Goal: Task Accomplishment & Management: Use online tool/utility

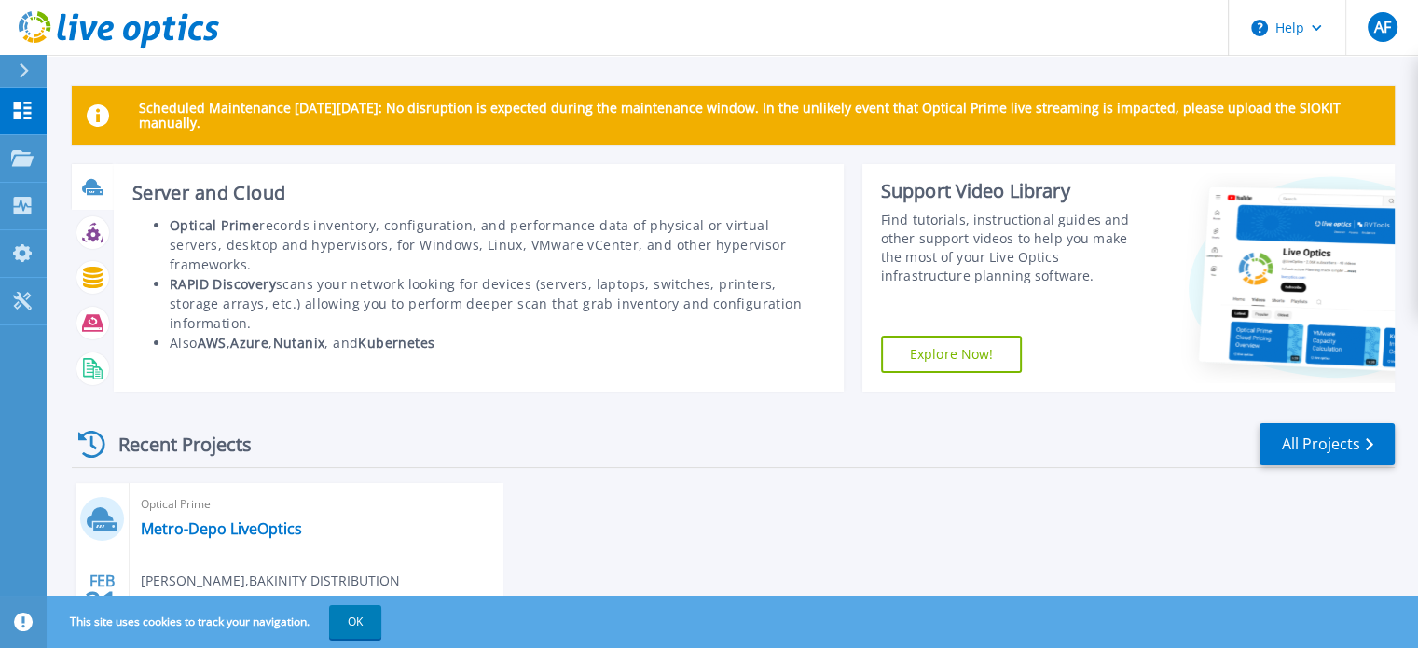
click at [95, 191] on icon at bounding box center [95, 192] width 17 height 6
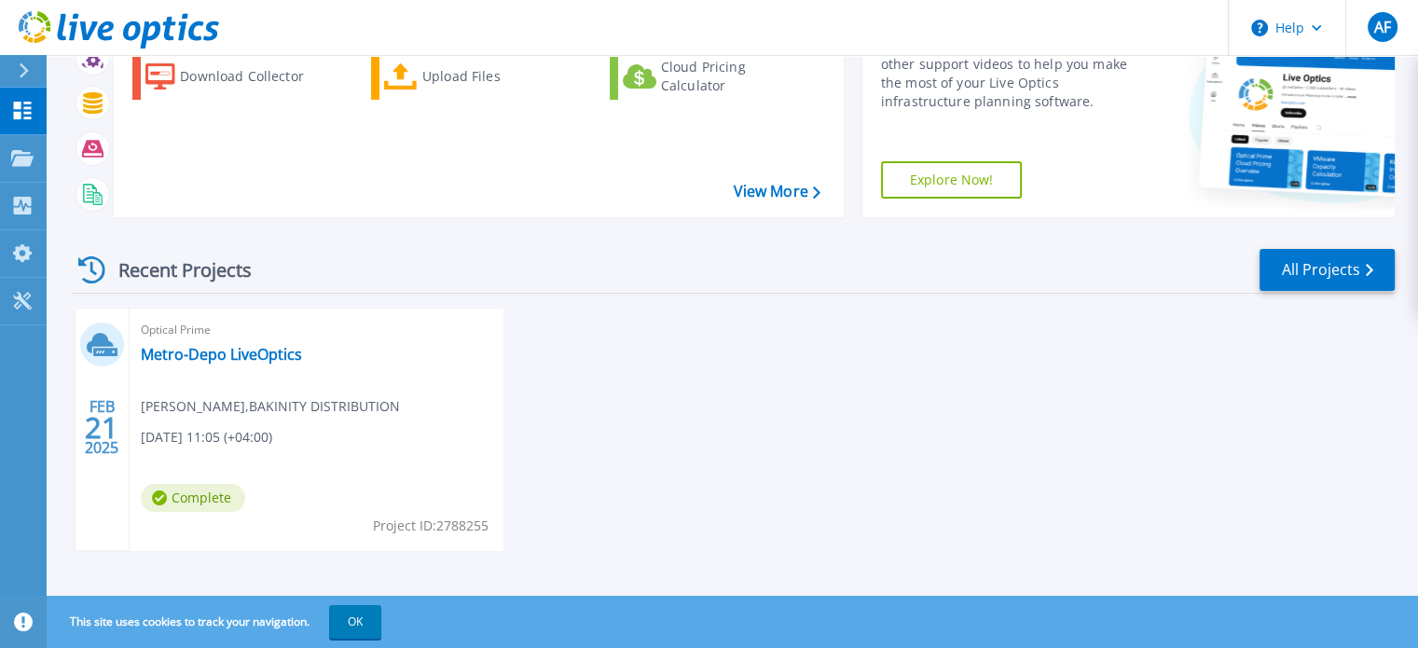
scroll to position [184, 0]
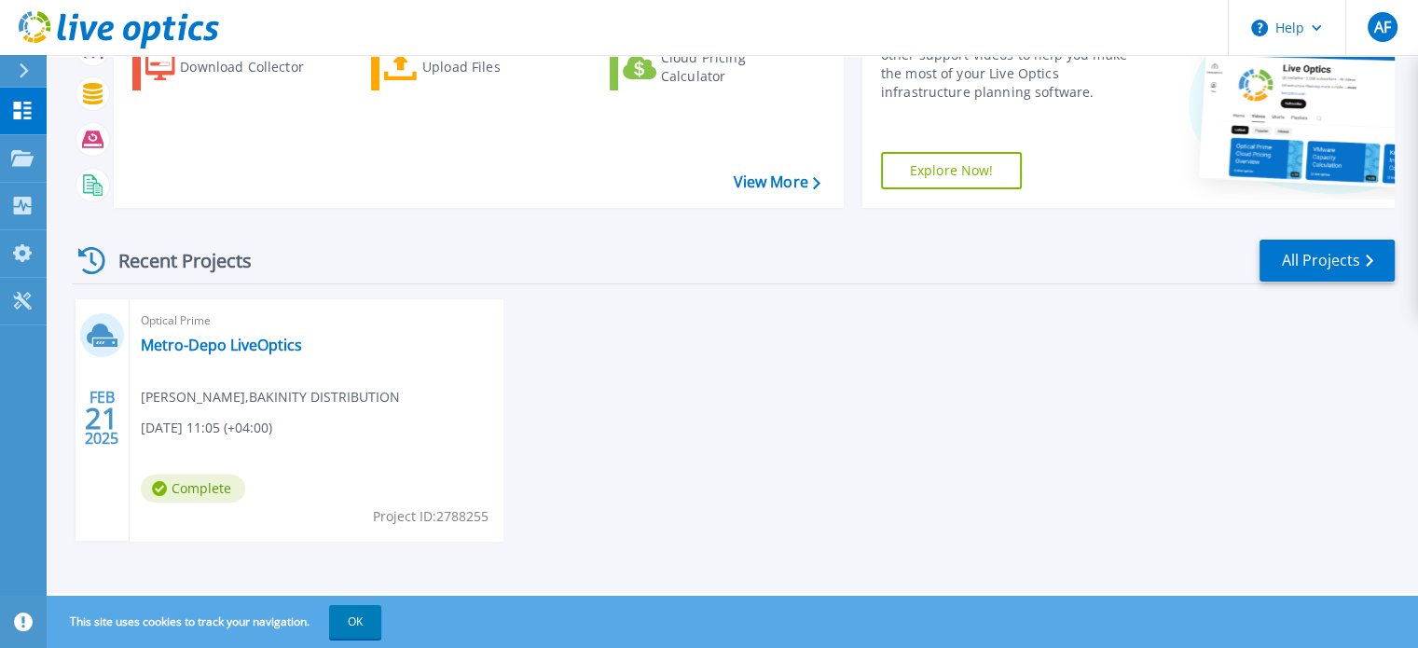
click at [245, 375] on div "Optical Prime Metro-Depo LiveOptics Aliyar Farhadli , BAKINITY DISTRIBUTION 02/…" at bounding box center [316, 420] width 373 height 242
drag, startPoint x: 290, startPoint y: 358, endPoint x: 246, endPoint y: 339, distance: 48.0
click at [246, 339] on link "Metro-Depo LiveOptics" at bounding box center [221, 345] width 161 height 19
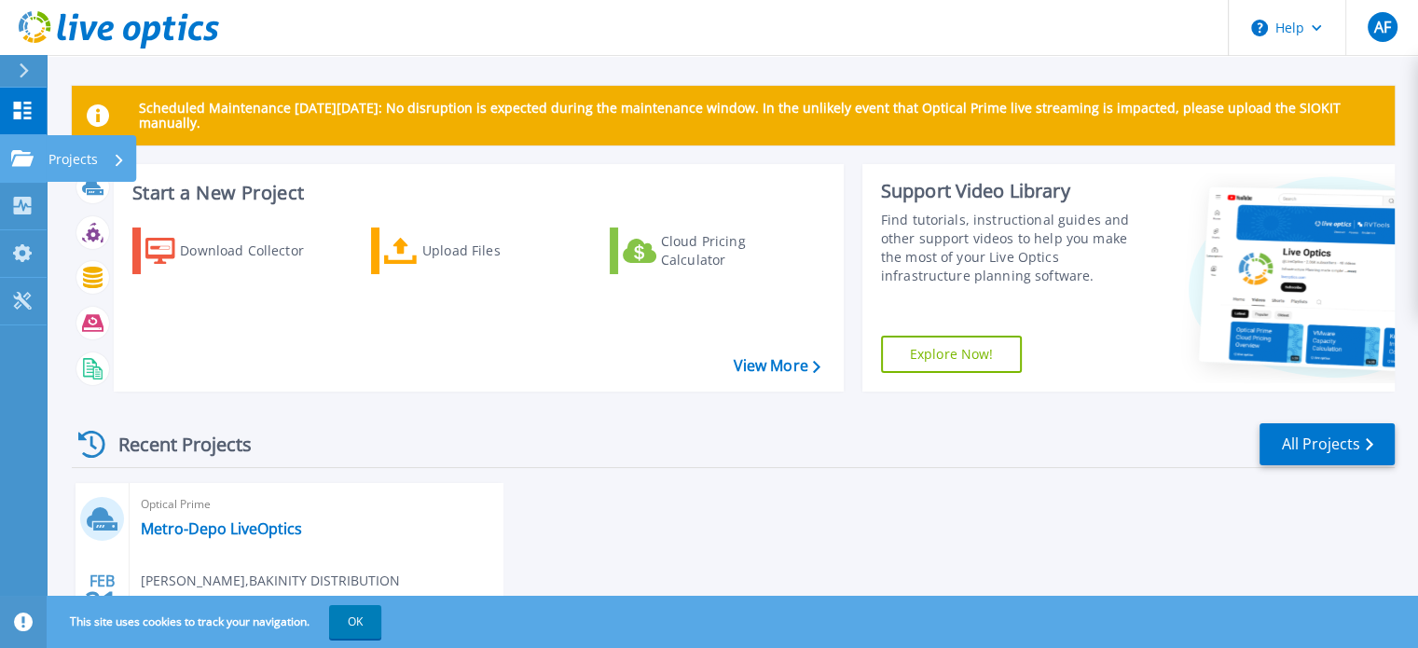
click at [39, 156] on link "Projects Projects" at bounding box center [23, 159] width 47 height 48
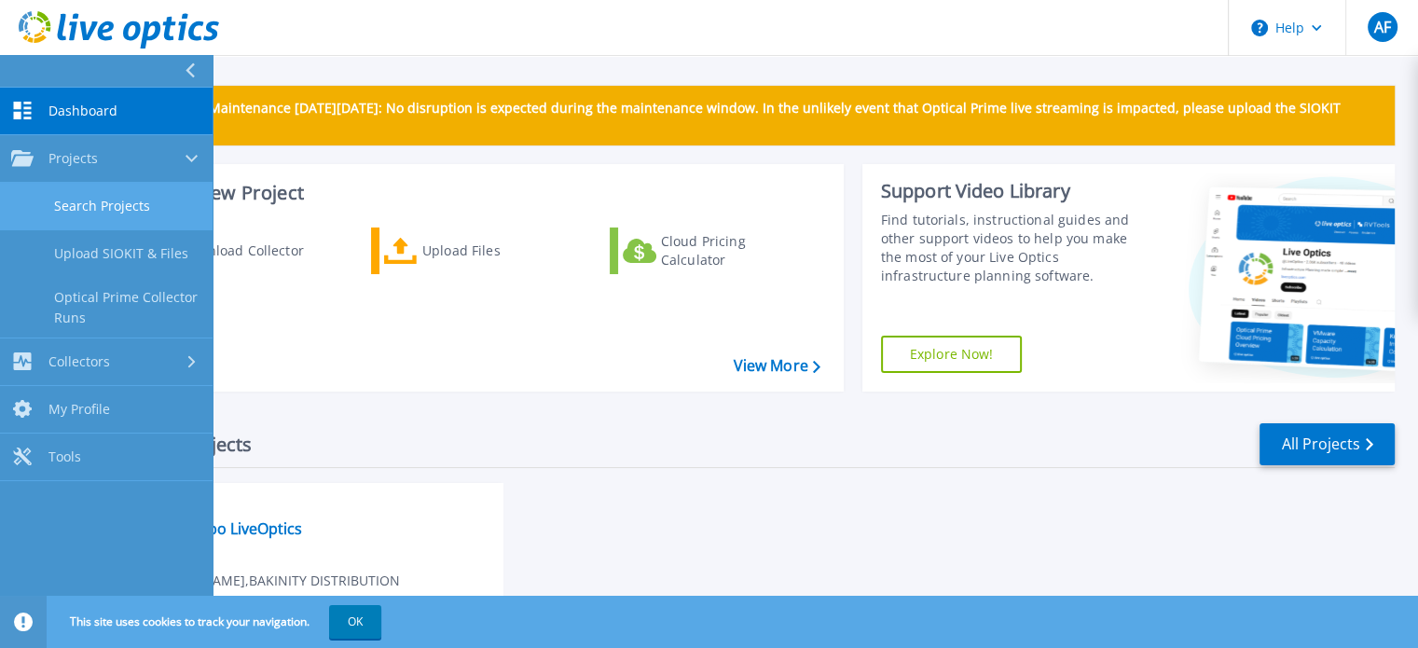
click at [116, 195] on link "Search Projects" at bounding box center [106, 207] width 213 height 48
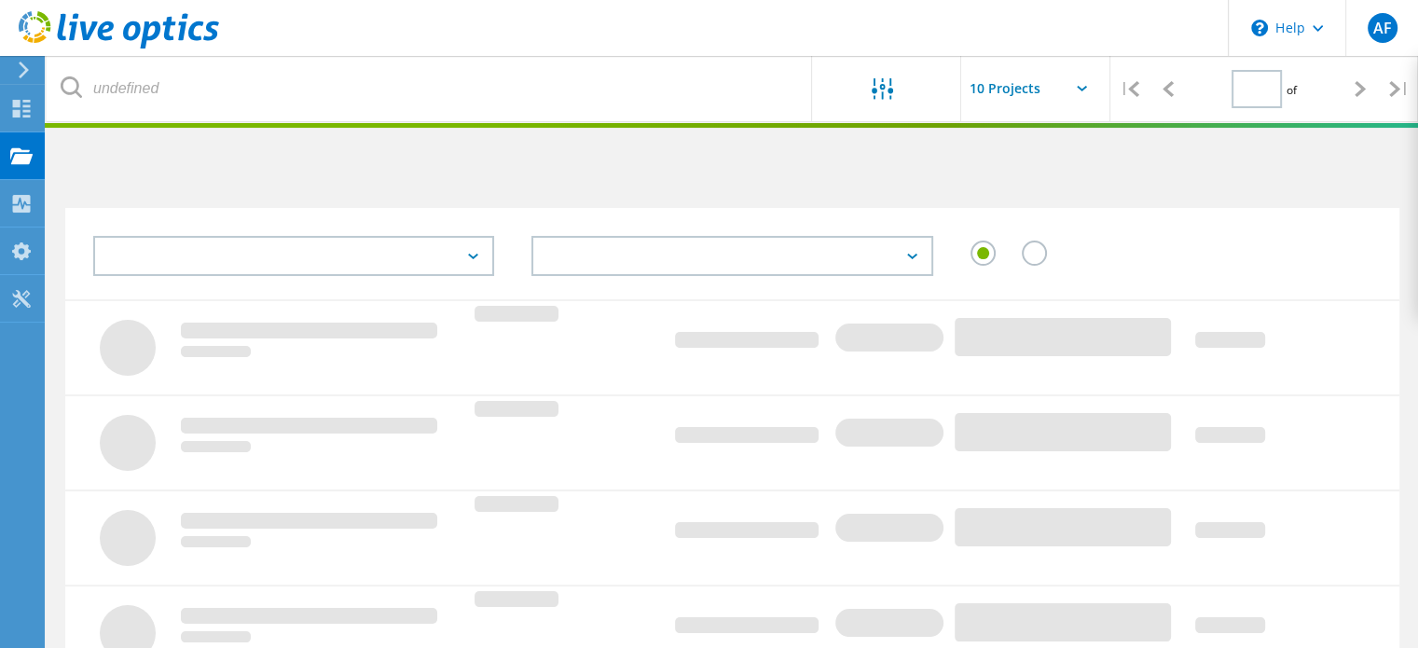
type input "1"
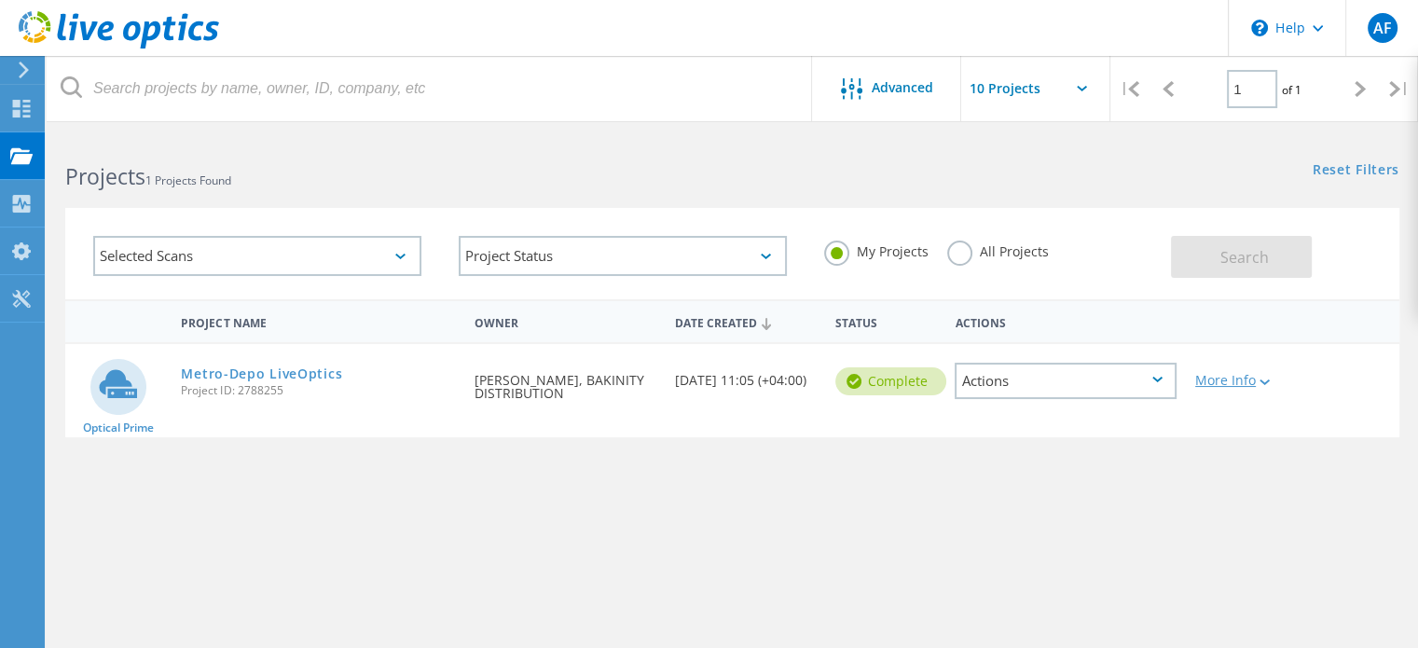
click at [1269, 386] on lo-svg-helper at bounding box center [1263, 381] width 14 height 16
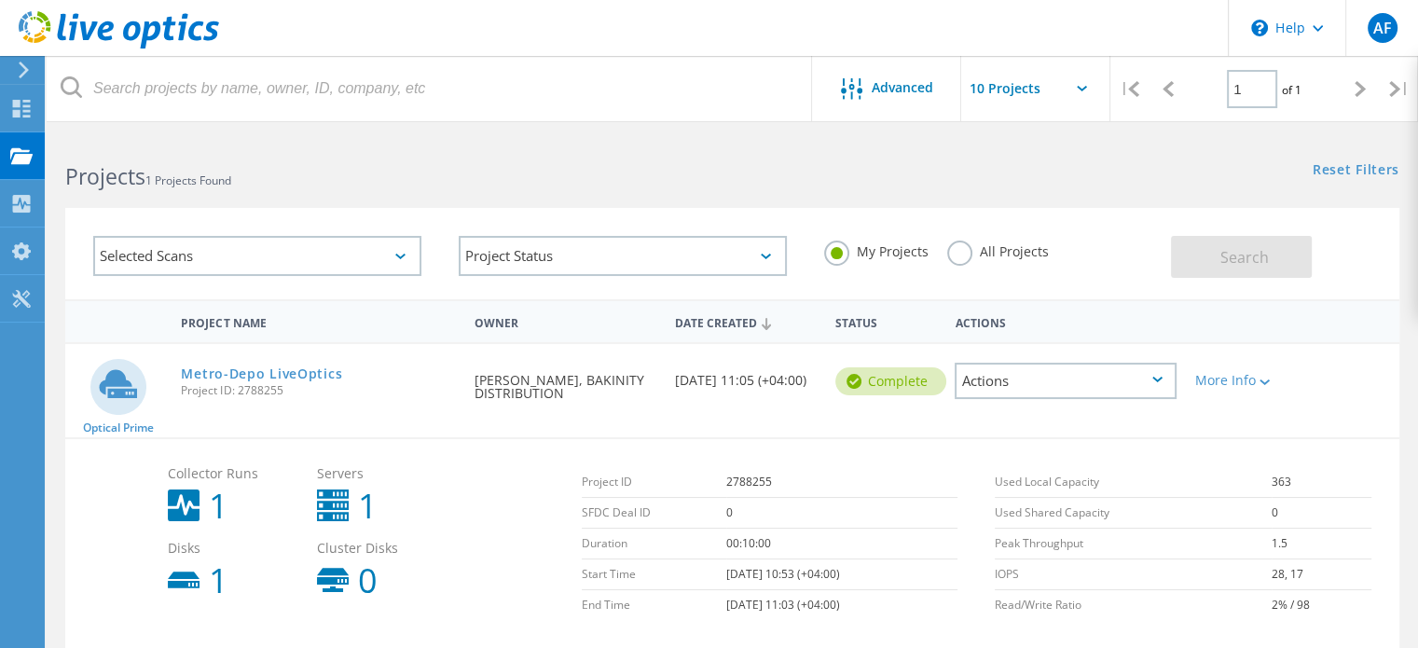
click at [988, 249] on label "All Projects" at bounding box center [998, 250] width 102 height 18
click at [0, 0] on input "All Projects" at bounding box center [0, 0] width 0 height 0
click at [1251, 154] on div "Reset Filters Show Filters" at bounding box center [1074, 152] width 685 height 35
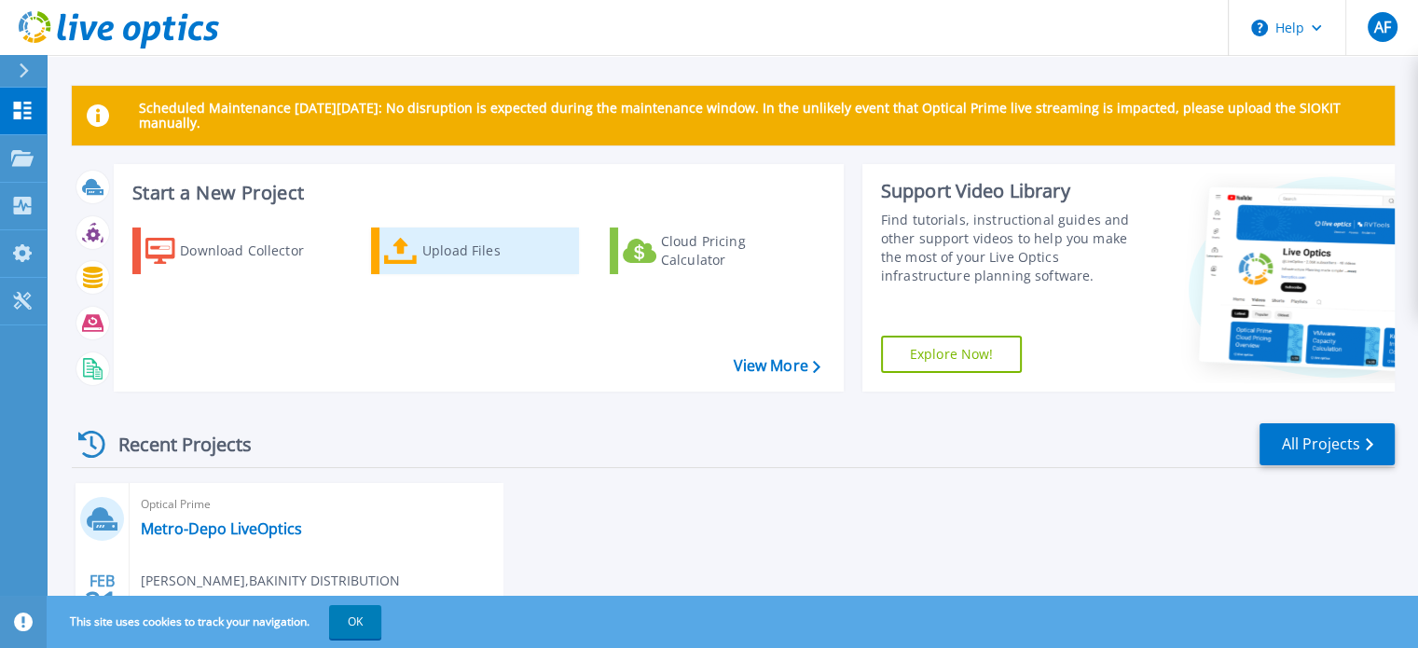
click at [472, 246] on div "Upload Files" at bounding box center [496, 250] width 149 height 37
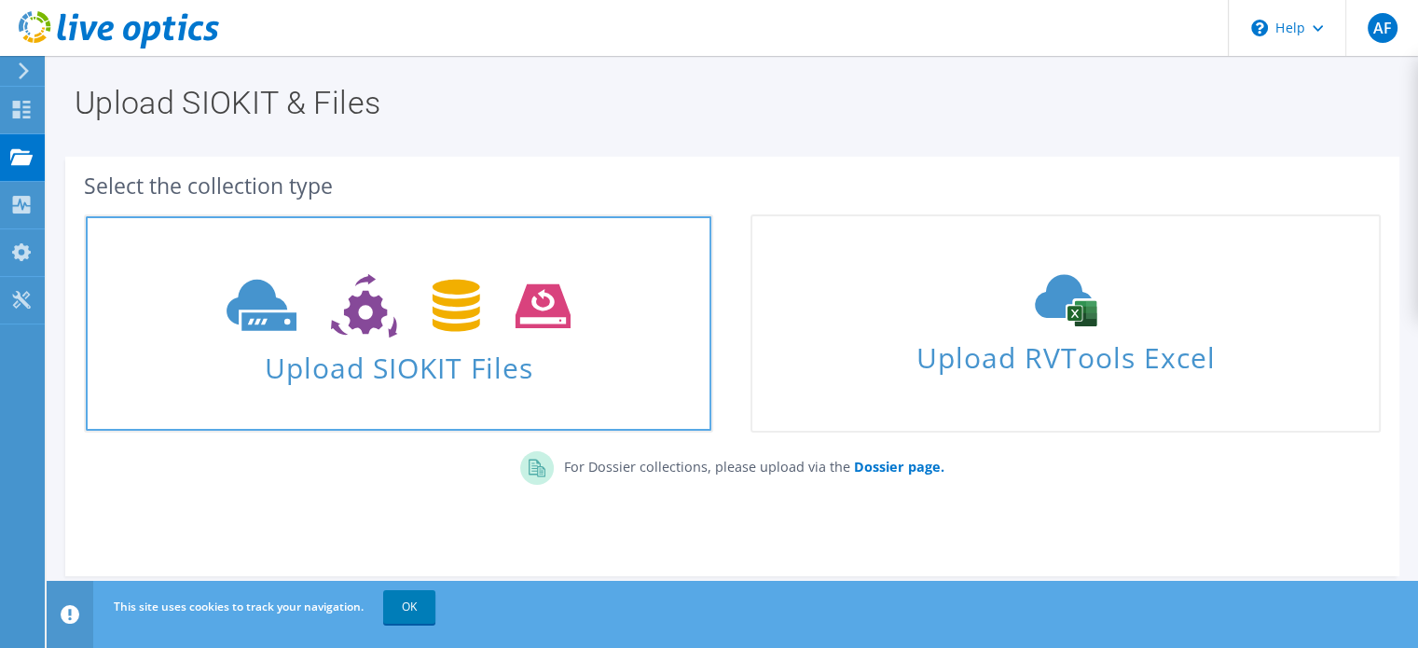
click at [328, 318] on icon at bounding box center [399, 306] width 344 height 64
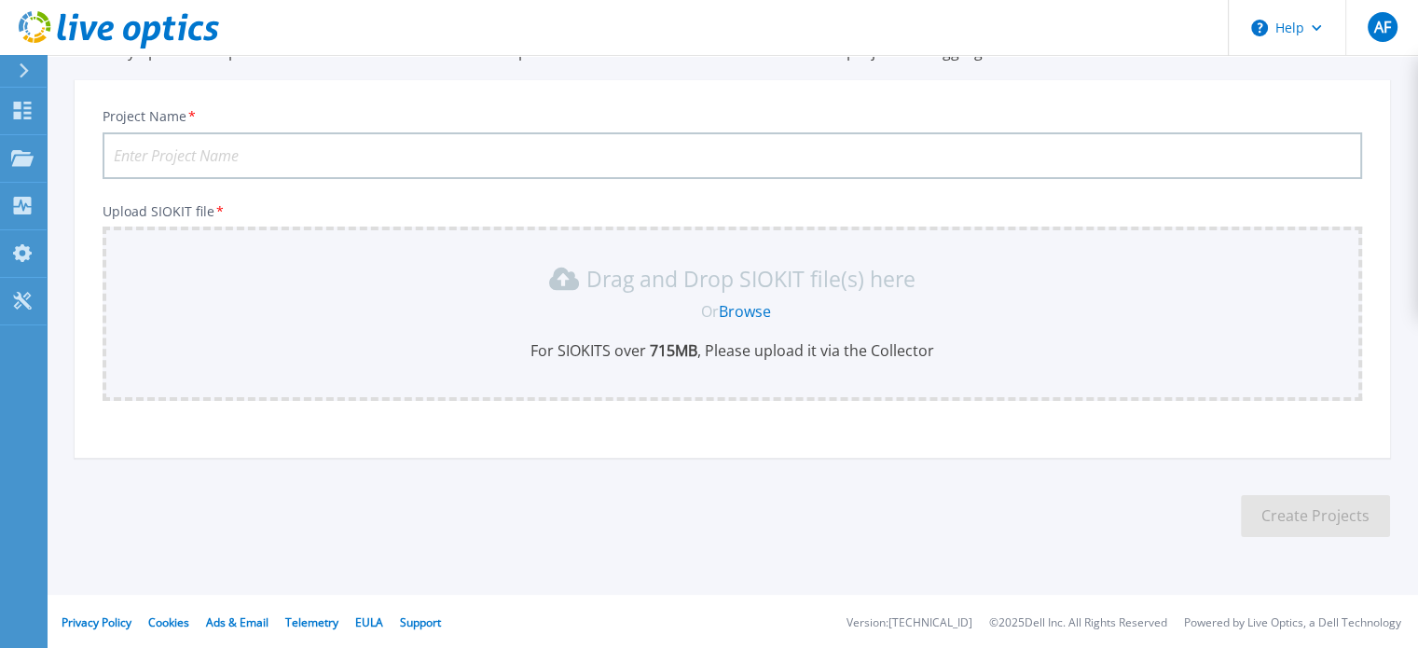
scroll to position [93, 0]
click at [768, 309] on link "Browse" at bounding box center [745, 310] width 52 height 21
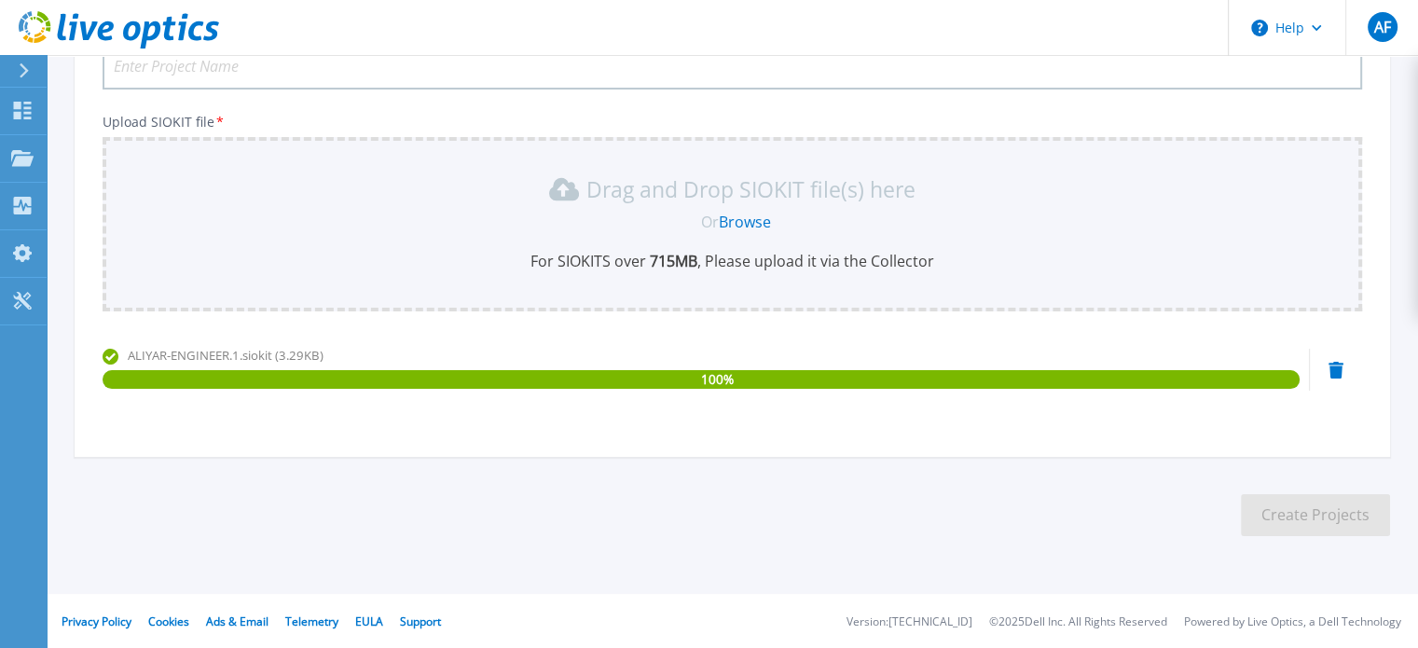
click at [758, 224] on link "Browse" at bounding box center [745, 222] width 52 height 21
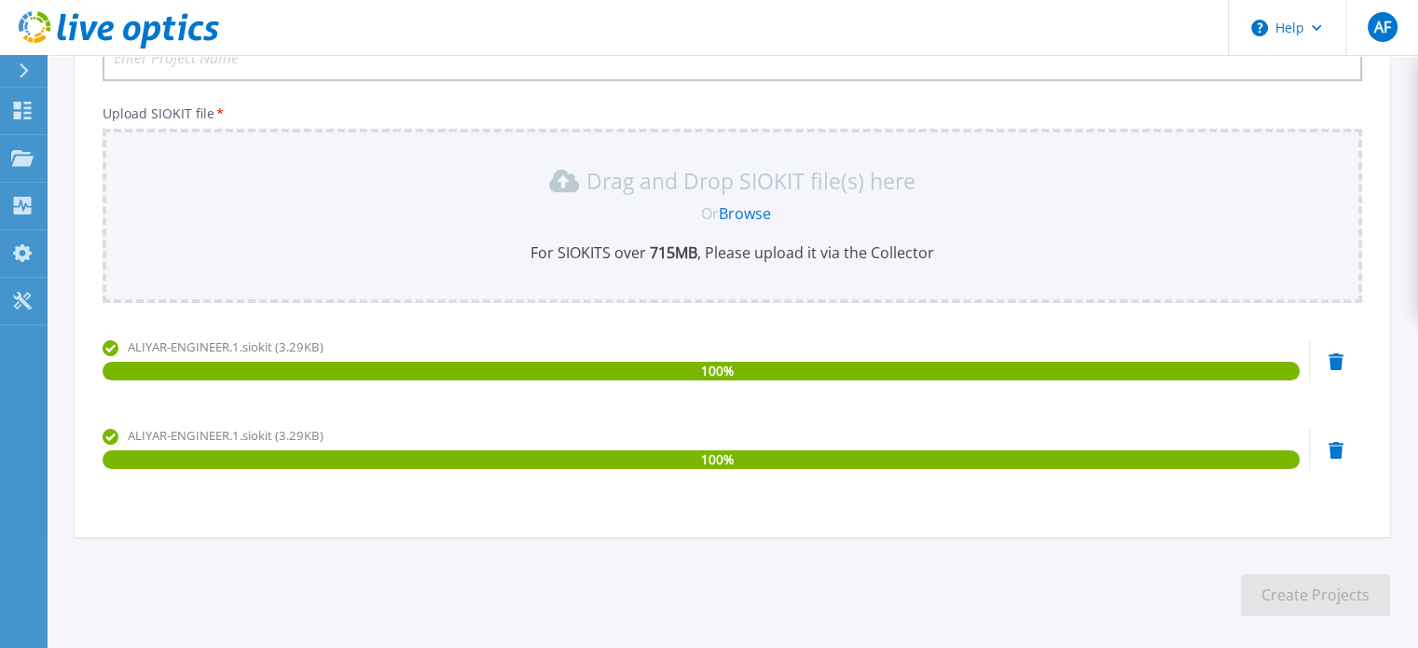
scroll to position [270, 0]
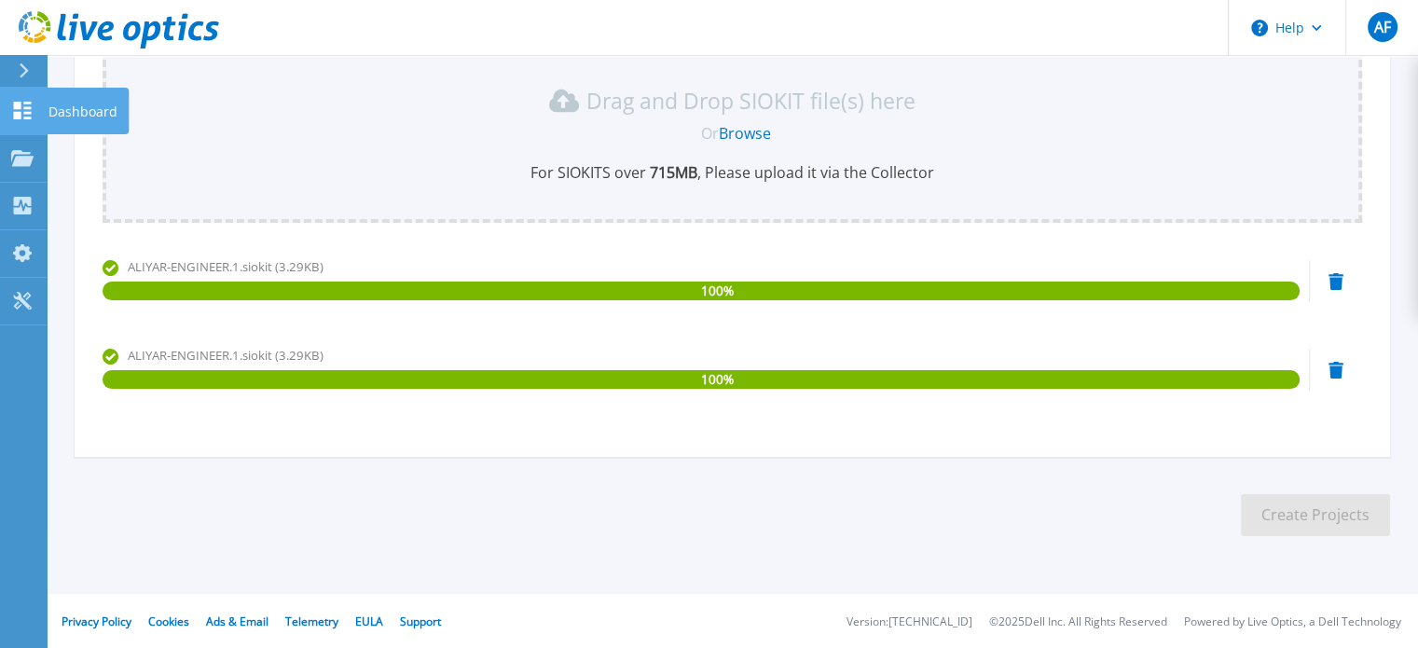
click at [33, 119] on div at bounding box center [22, 111] width 22 height 20
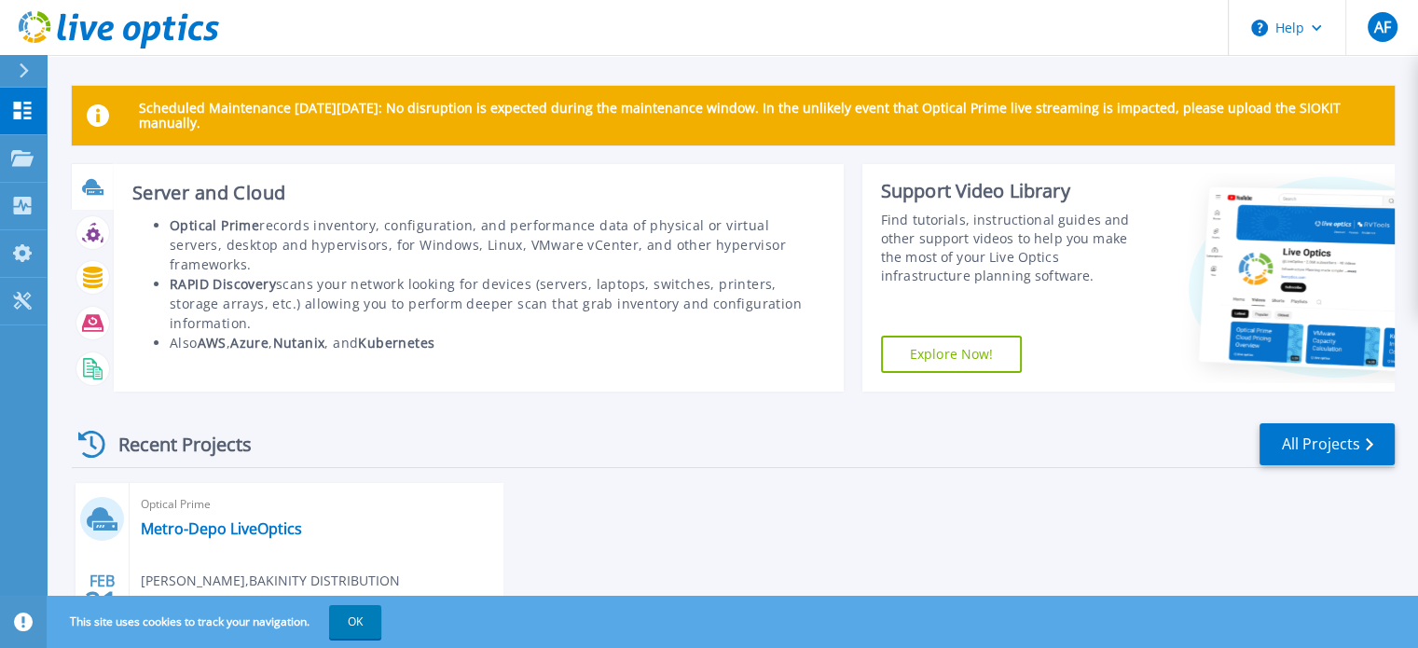
click at [87, 185] on icon at bounding box center [91, 186] width 19 height 14
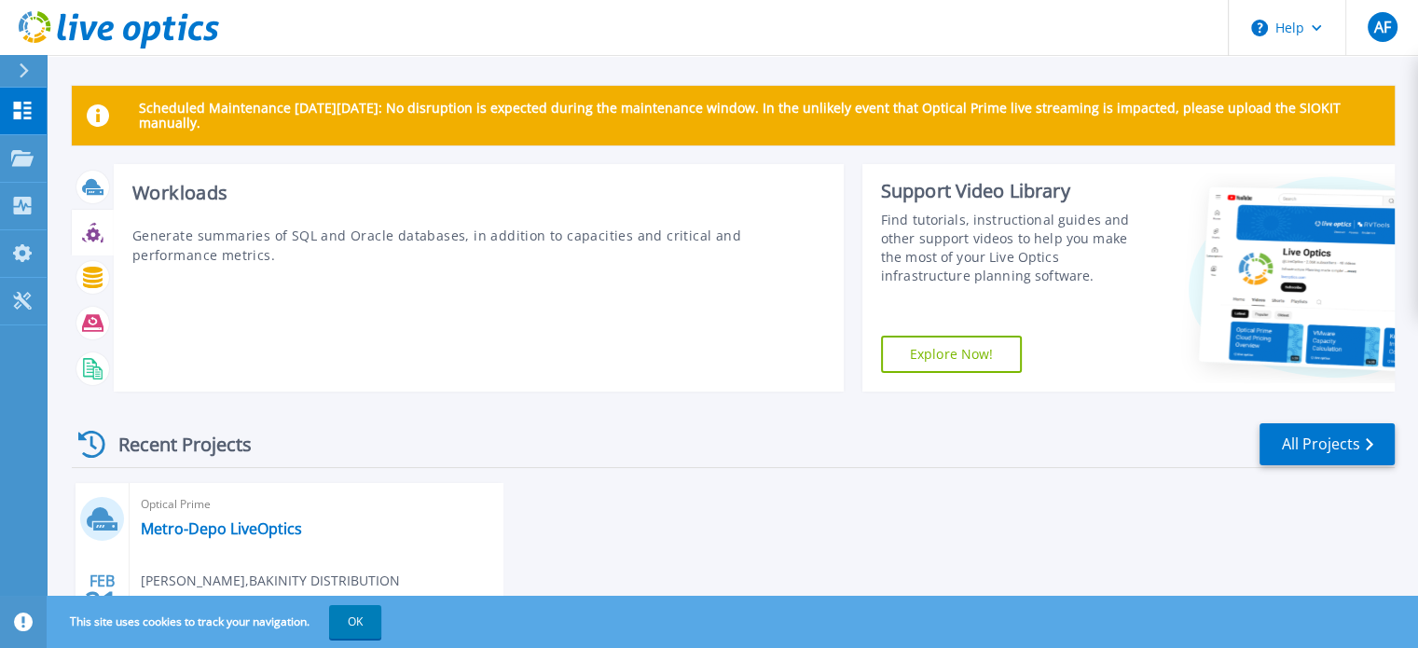
click at [86, 230] on icon at bounding box center [92, 232] width 21 height 21
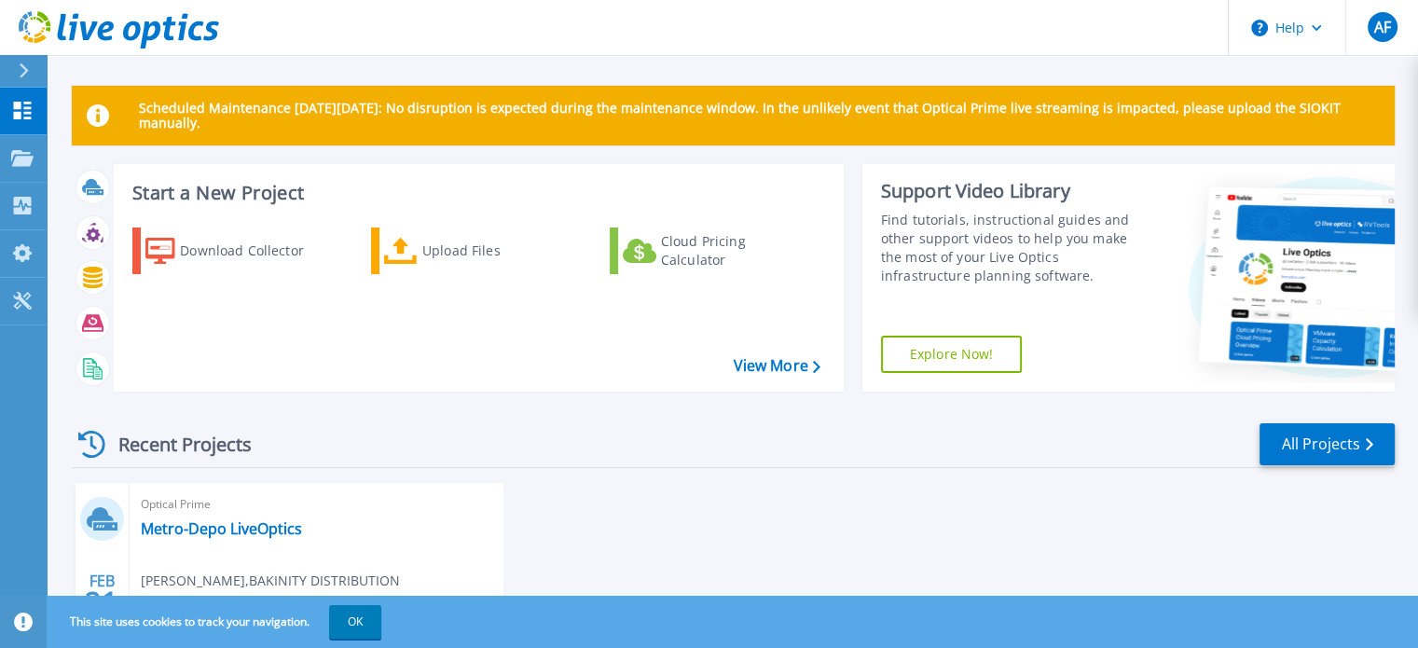
click at [1283, 112] on p "Scheduled Maintenance [DATE][DATE]: No disruption is expected during the mainte…" at bounding box center [759, 116] width 1241 height 30
click at [474, 244] on div "Upload Files" at bounding box center [496, 250] width 149 height 37
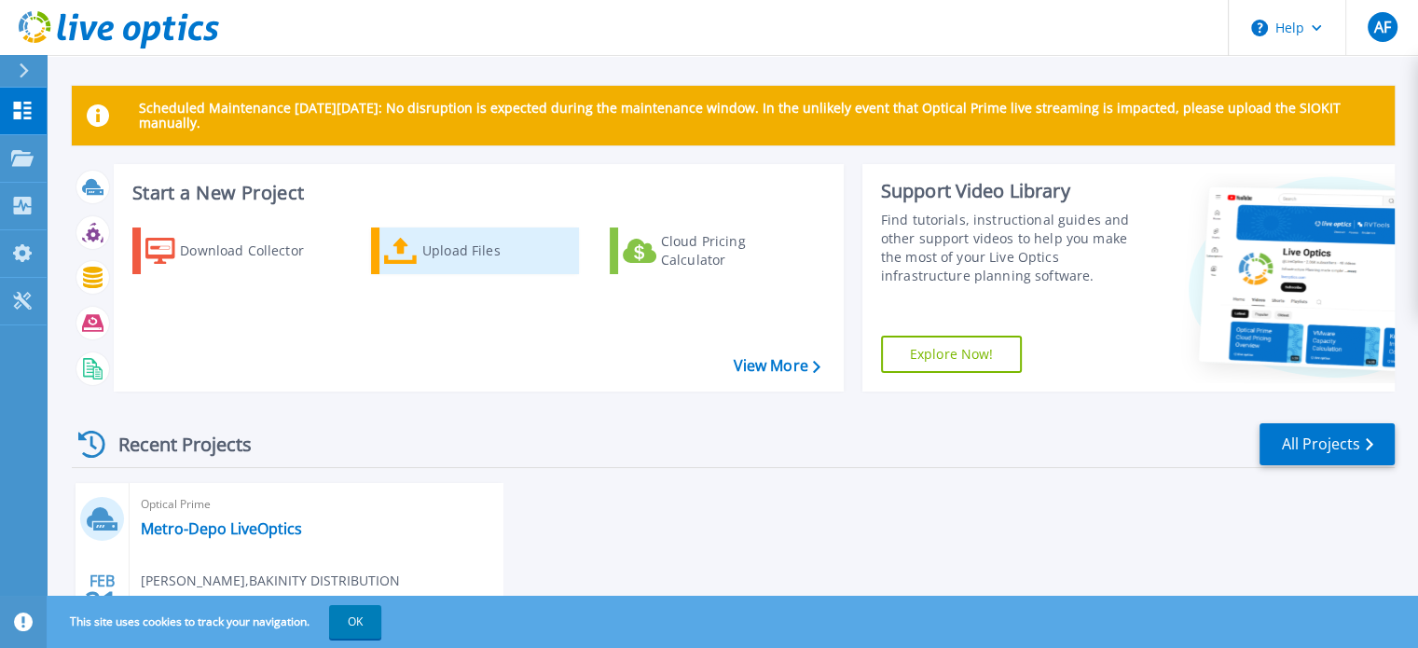
click at [460, 264] on div "Upload Files" at bounding box center [496, 250] width 149 height 37
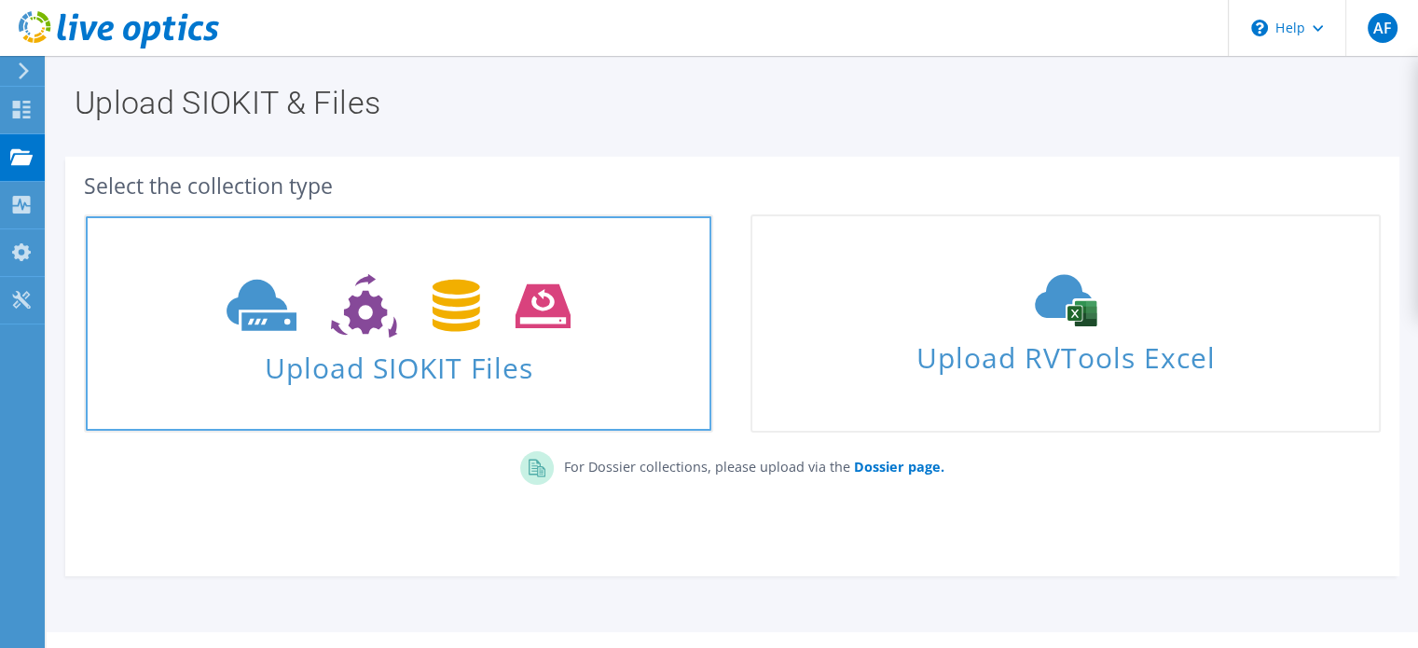
click at [547, 278] on icon at bounding box center [399, 306] width 344 height 64
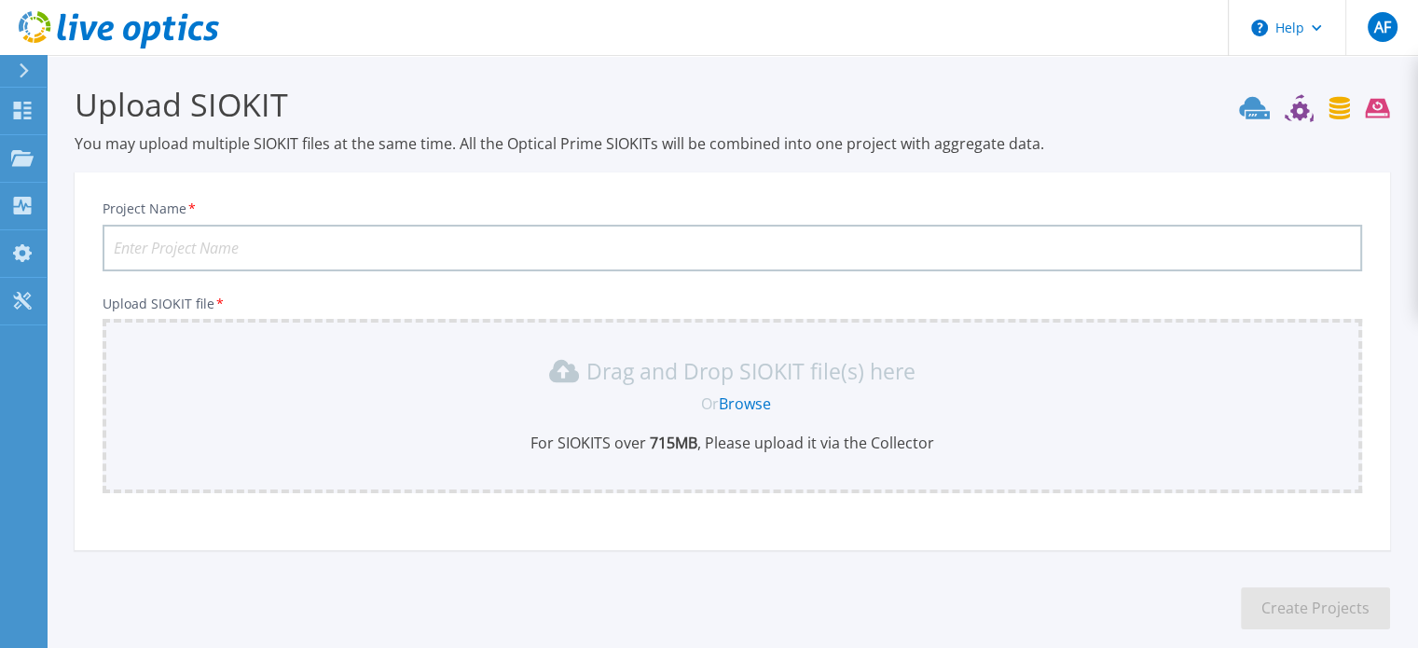
click at [812, 233] on input "Project Name *" at bounding box center [733, 248] width 1260 height 47
click at [204, 298] on p "Upload SIOKIT file *" at bounding box center [733, 304] width 1260 height 15
click at [339, 242] on input "Metro-Depo LiveOptics" at bounding box center [733, 248] width 1260 height 47
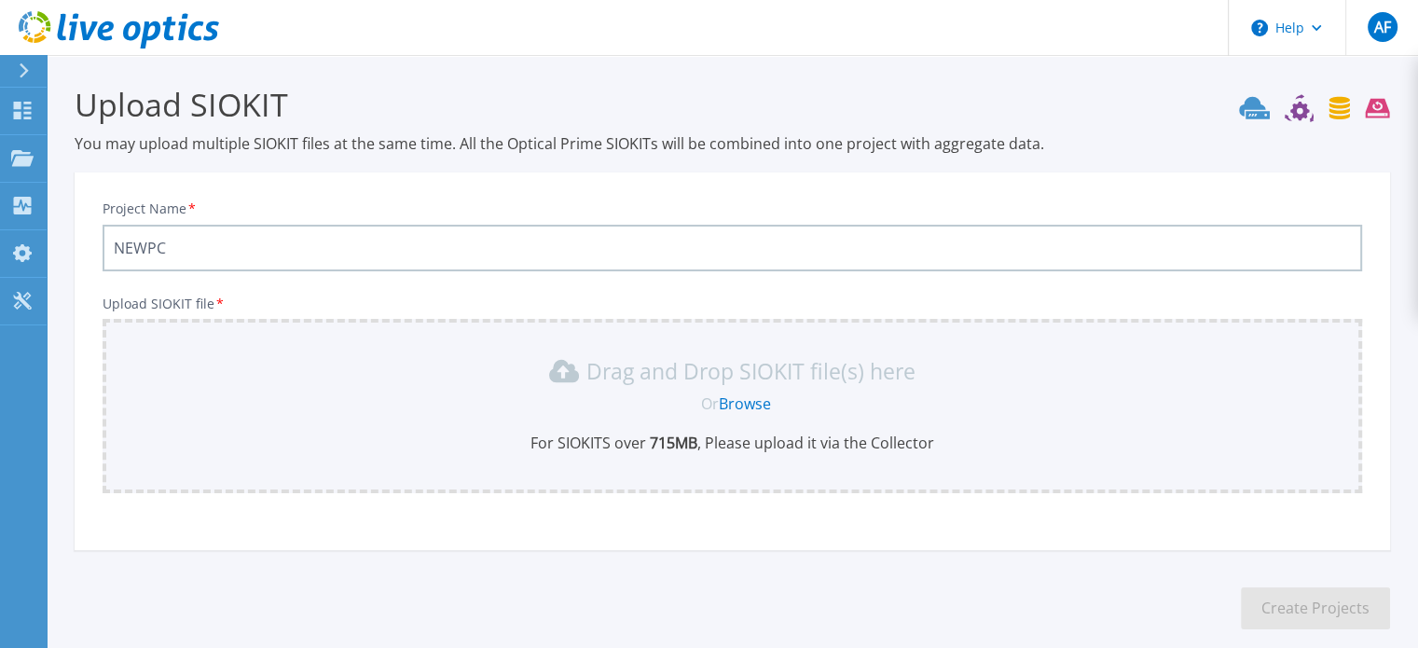
type input "NEWPC"
click at [742, 402] on link "Browse" at bounding box center [745, 404] width 52 height 21
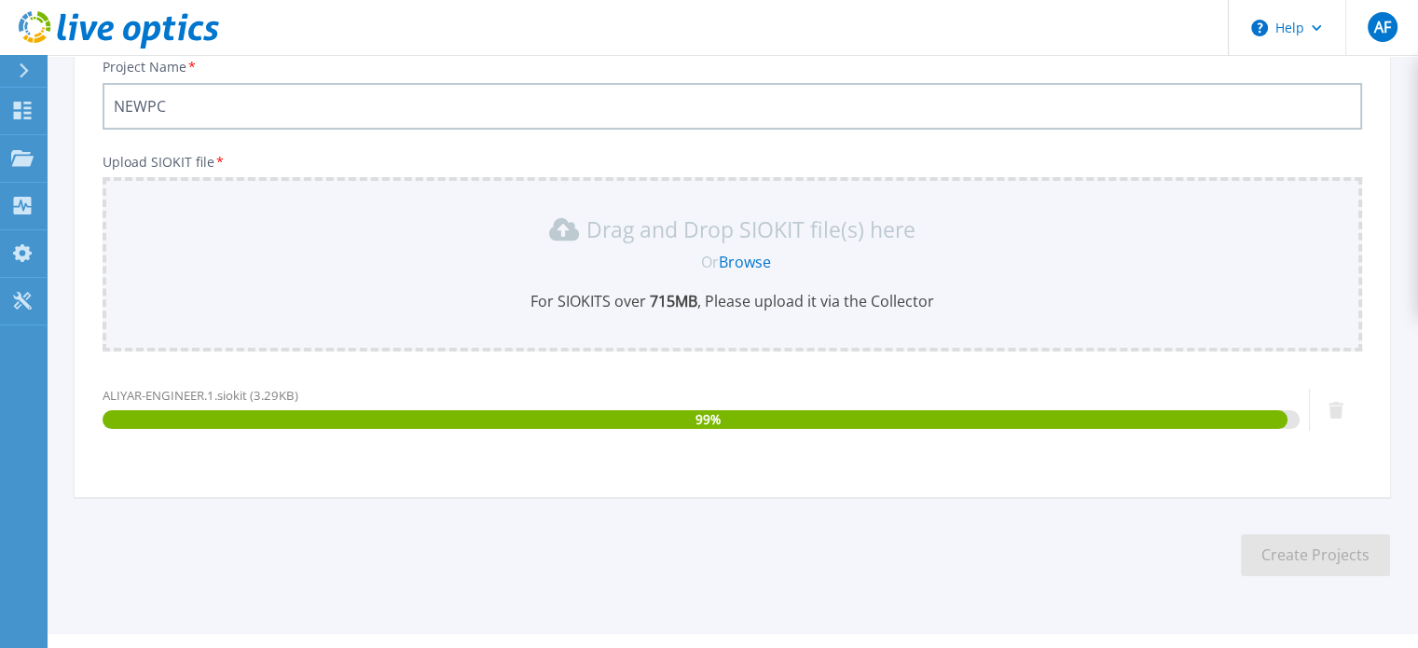
scroll to position [182, 0]
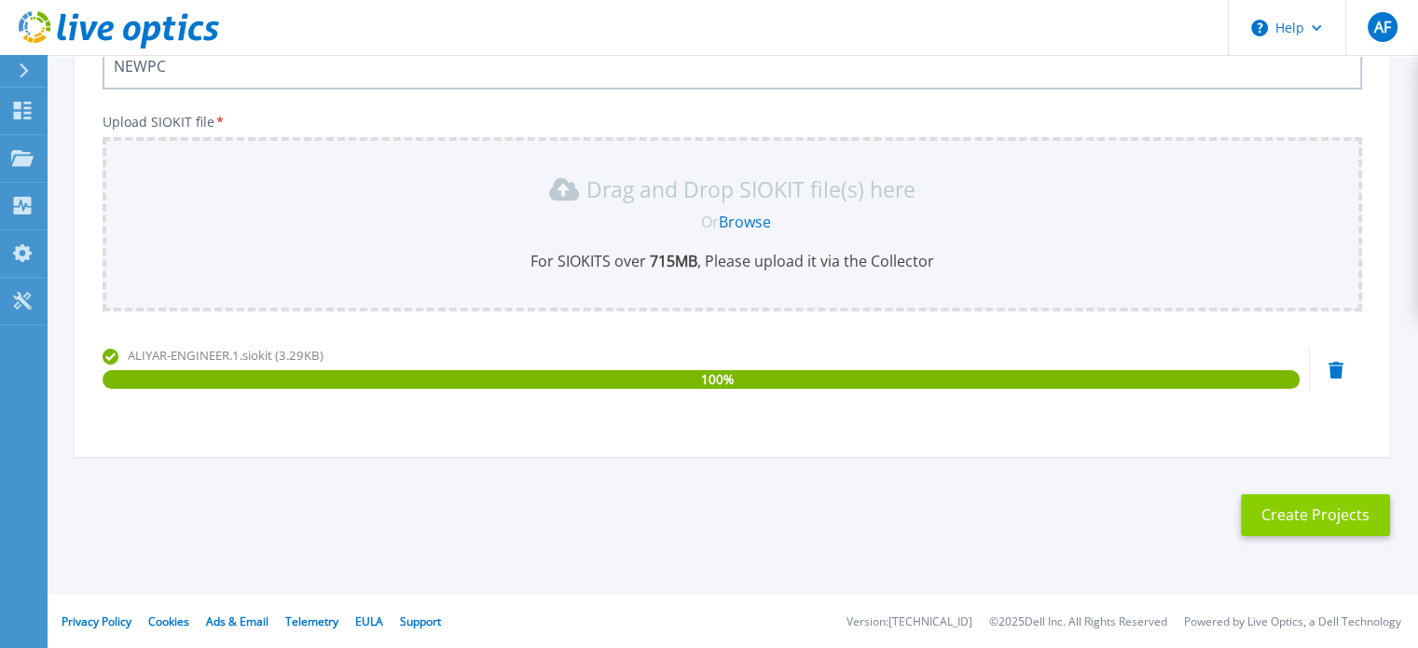
click at [1319, 505] on button "Create Projects" at bounding box center [1315, 515] width 149 height 42
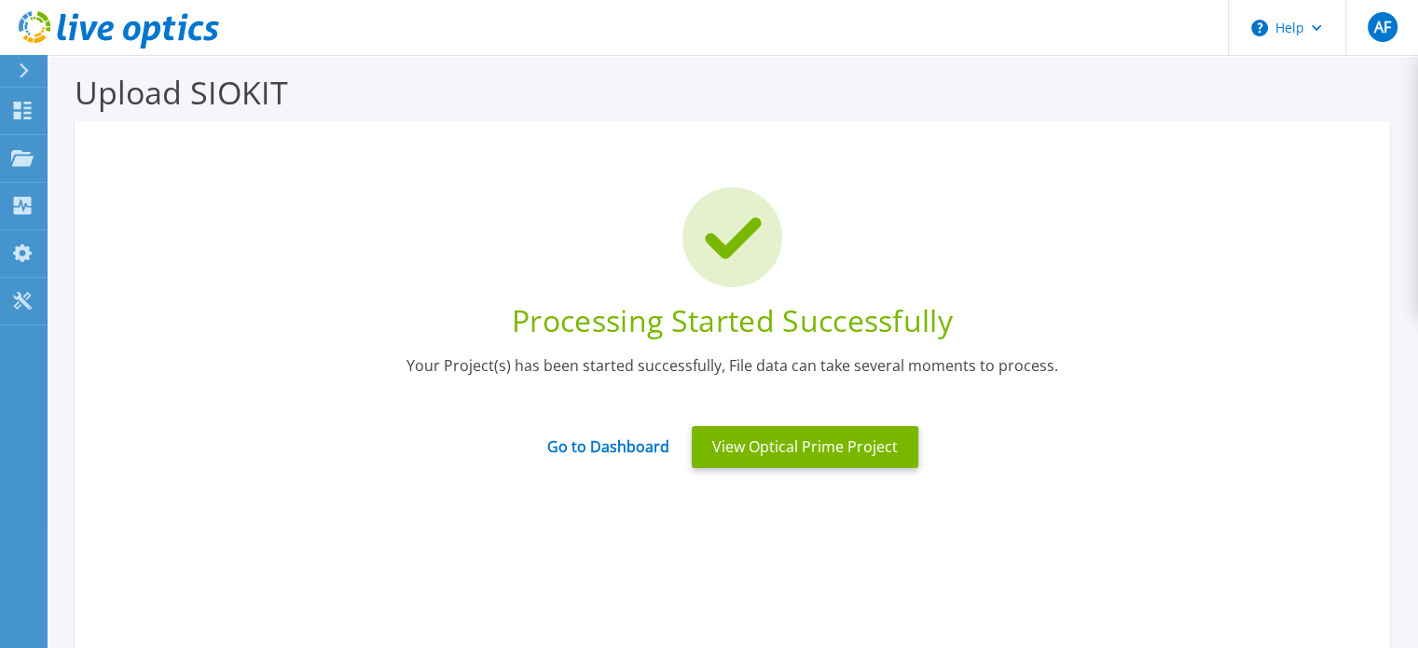
scroll to position [0, 0]
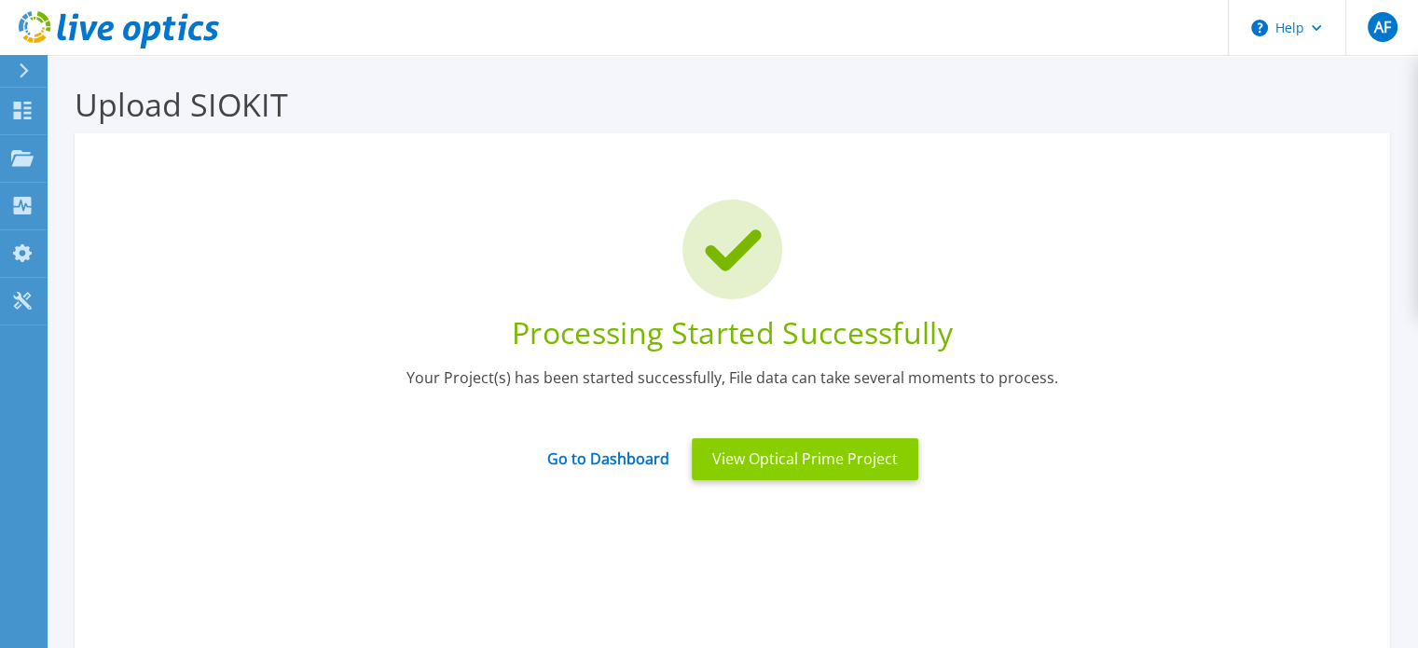
click at [791, 469] on button "View Optical Prime Project" at bounding box center [805, 459] width 227 height 42
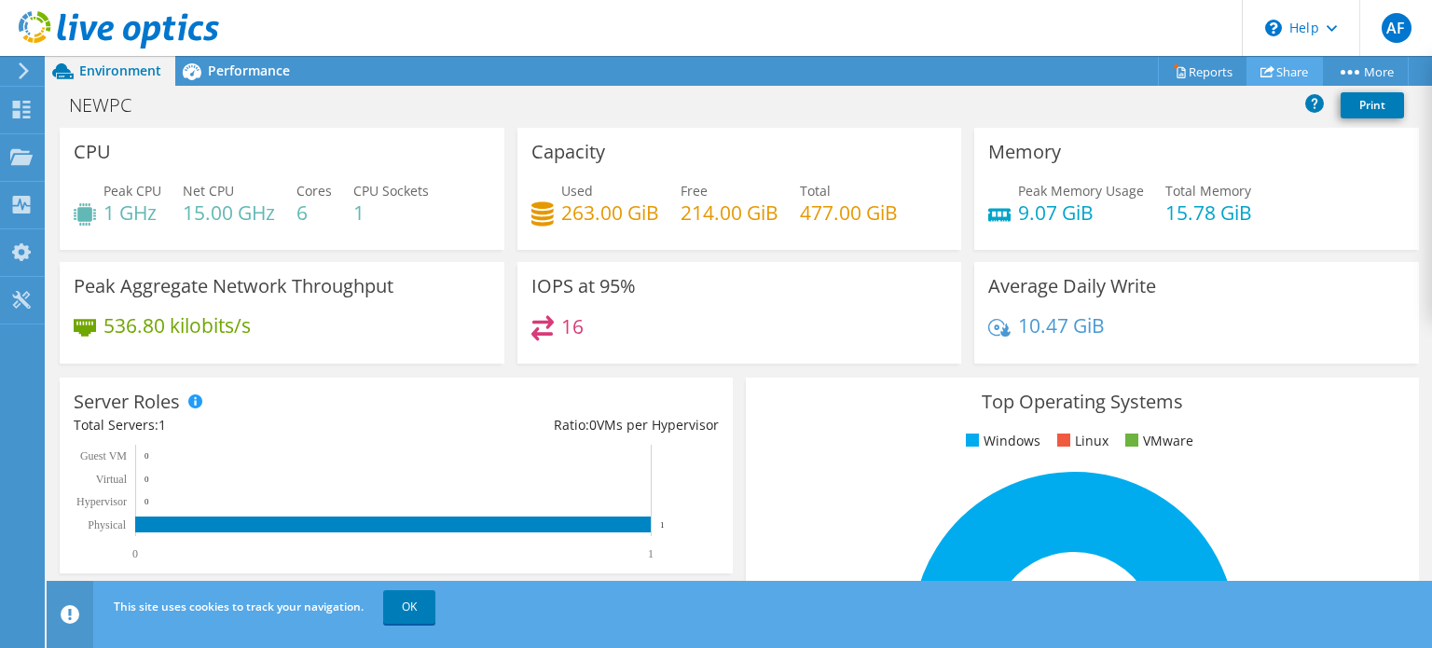
click at [1278, 77] on link "Share" at bounding box center [1285, 71] width 76 height 29
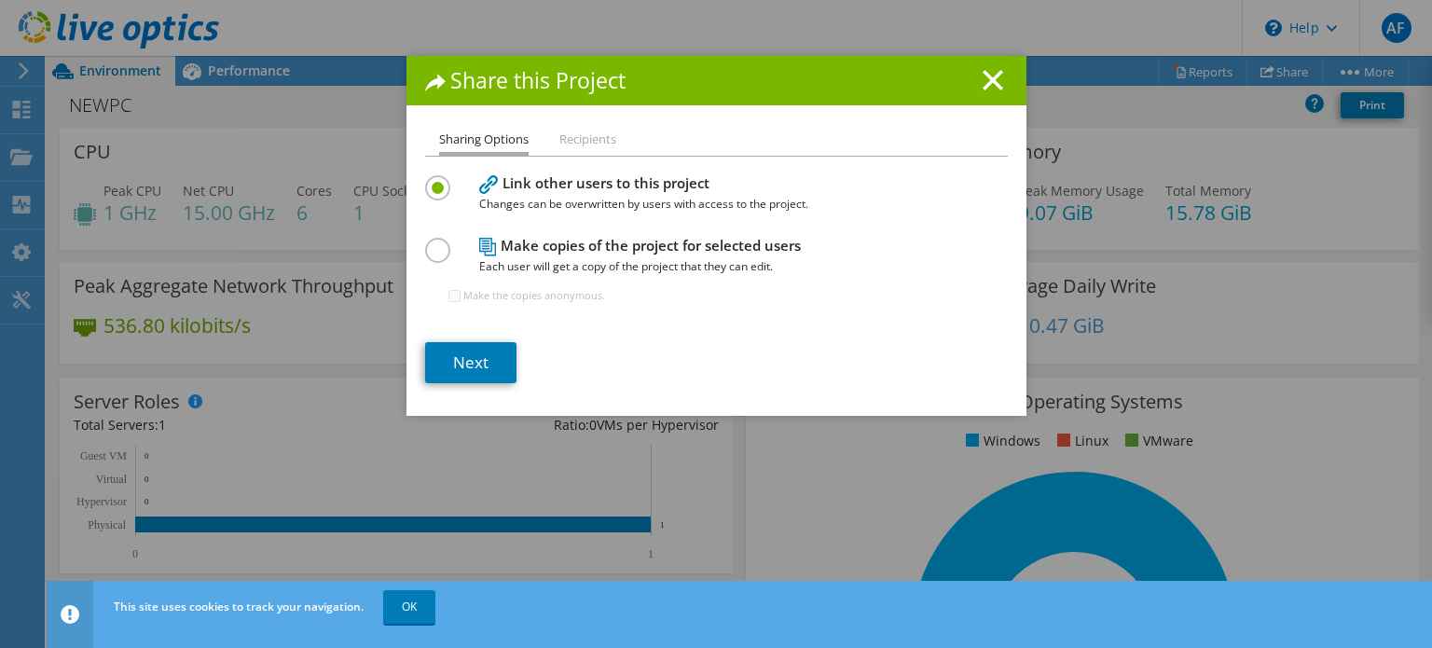
click at [565, 137] on li "Recipients" at bounding box center [588, 140] width 57 height 23
click at [576, 137] on li "Recipients" at bounding box center [588, 140] width 57 height 23
click at [988, 83] on line at bounding box center [993, 80] width 19 height 19
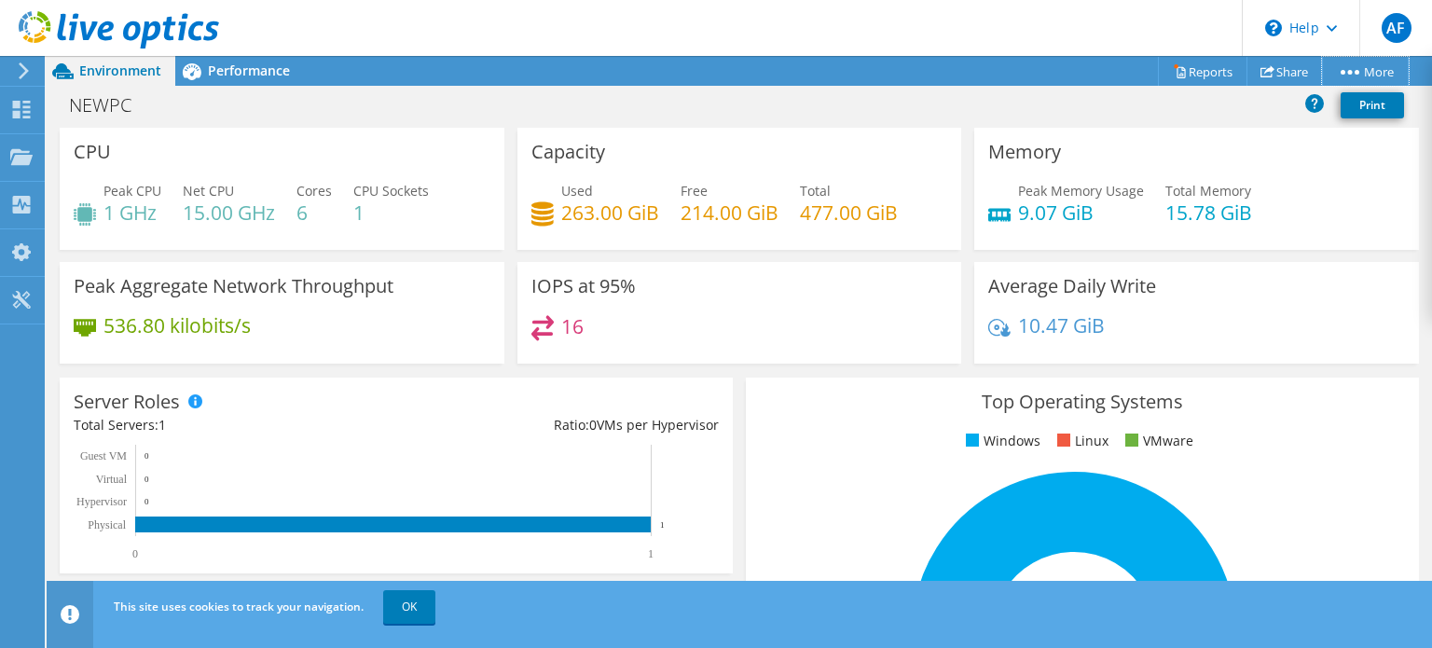
click at [1357, 76] on link "More" at bounding box center [1365, 71] width 87 height 29
click at [1181, 73] on link "Reports" at bounding box center [1203, 71] width 90 height 29
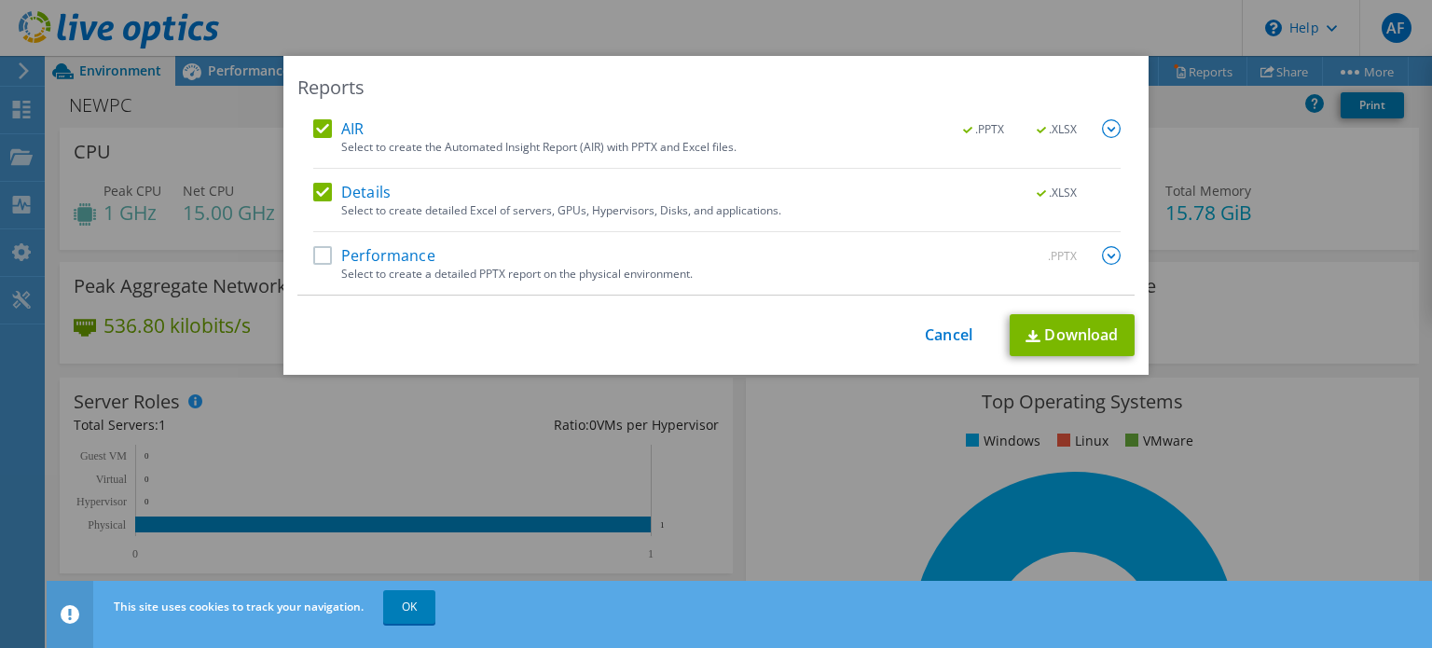
click at [317, 258] on label "Performance" at bounding box center [374, 255] width 122 height 19
click at [0, 0] on input "Performance" at bounding box center [0, 0] width 0 height 0
click at [1057, 336] on link "Download" at bounding box center [1072, 335] width 125 height 42
click at [933, 334] on link "Cancel" at bounding box center [949, 335] width 48 height 18
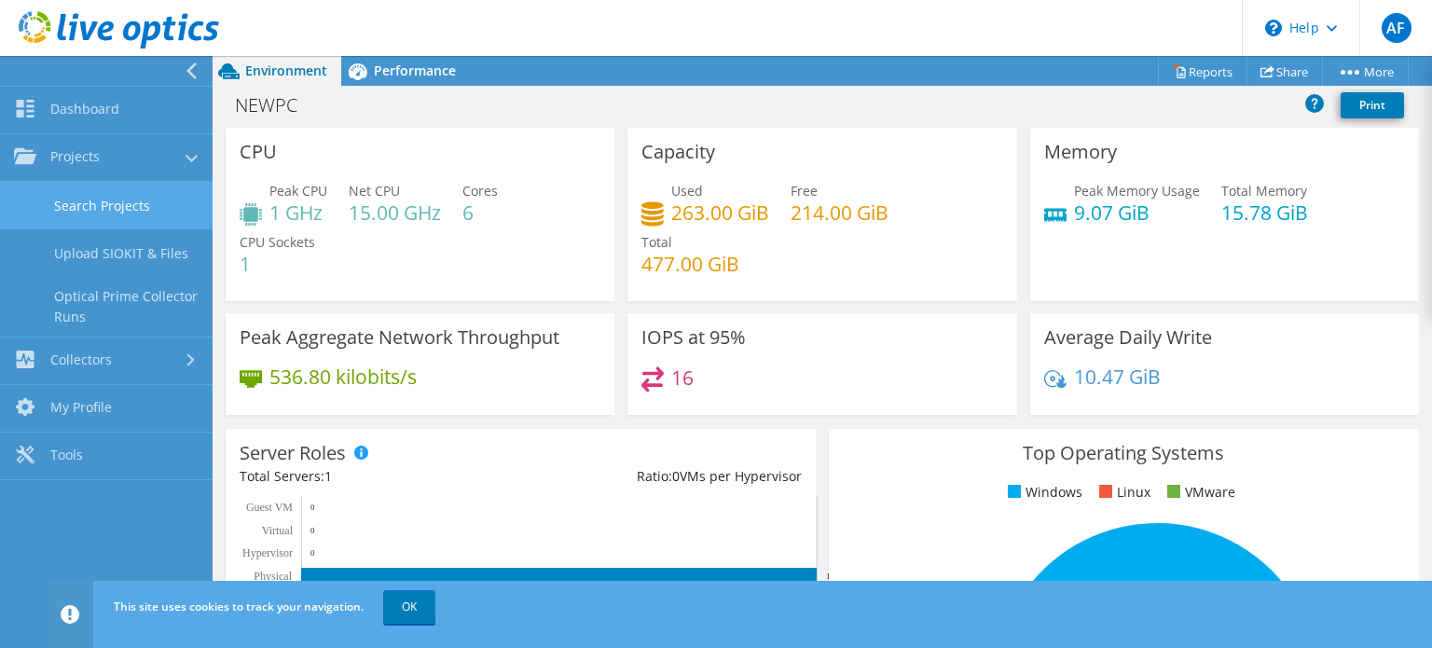
click at [104, 223] on link "Search Projects" at bounding box center [106, 206] width 213 height 48
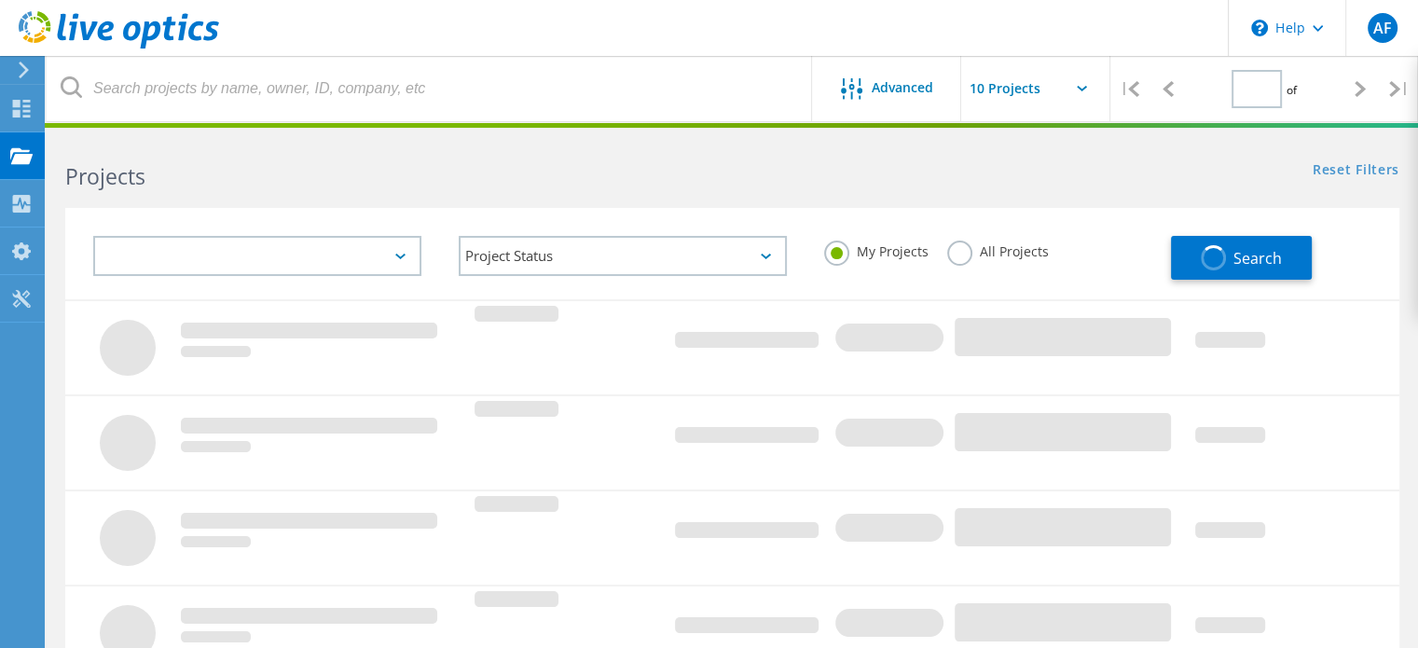
type input "1"
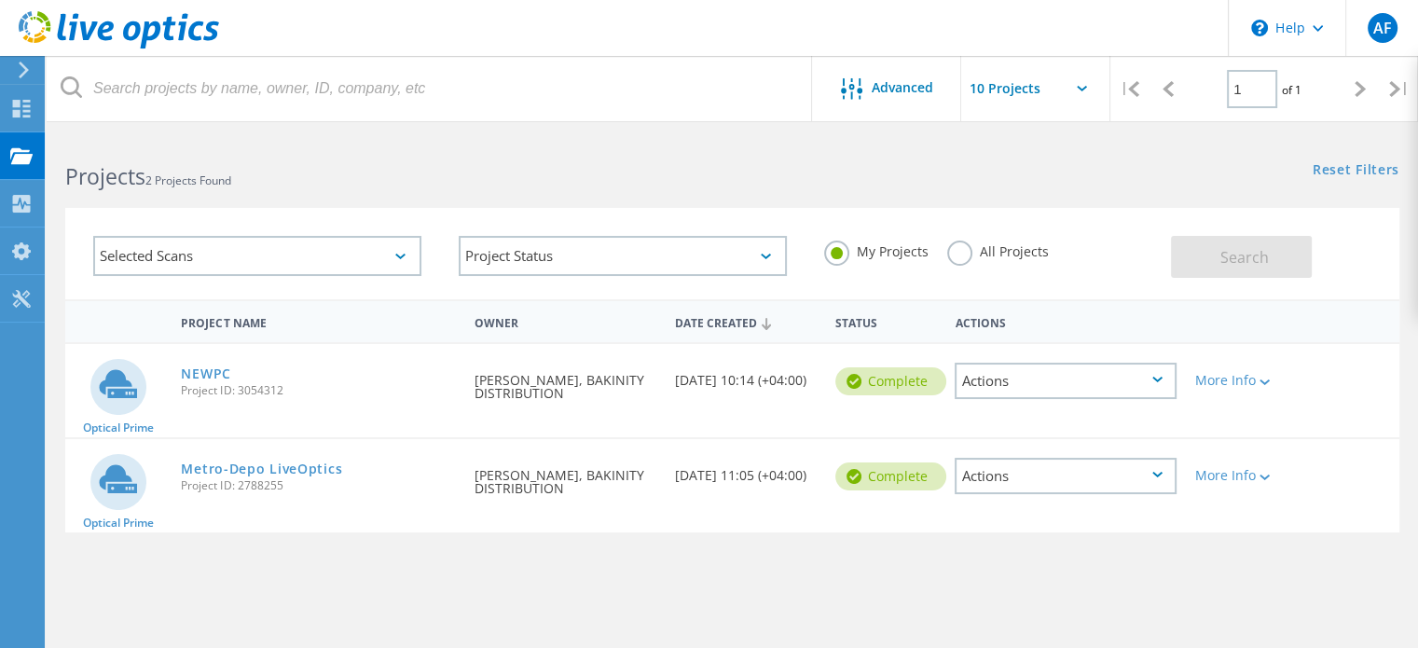
click at [1051, 469] on div "Actions" at bounding box center [1066, 476] width 222 height 36
click at [980, 516] on div "Delete" at bounding box center [1066, 519] width 218 height 29
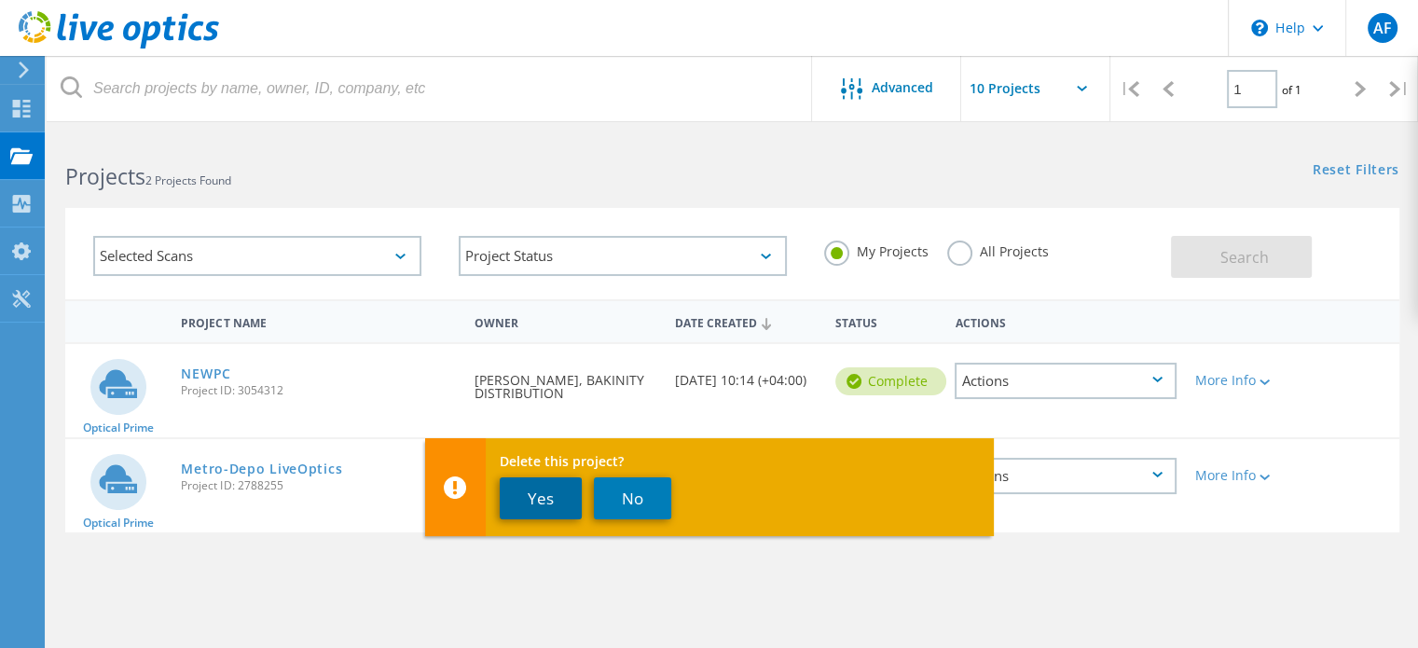
click at [573, 499] on button "Yes" at bounding box center [541, 498] width 82 height 42
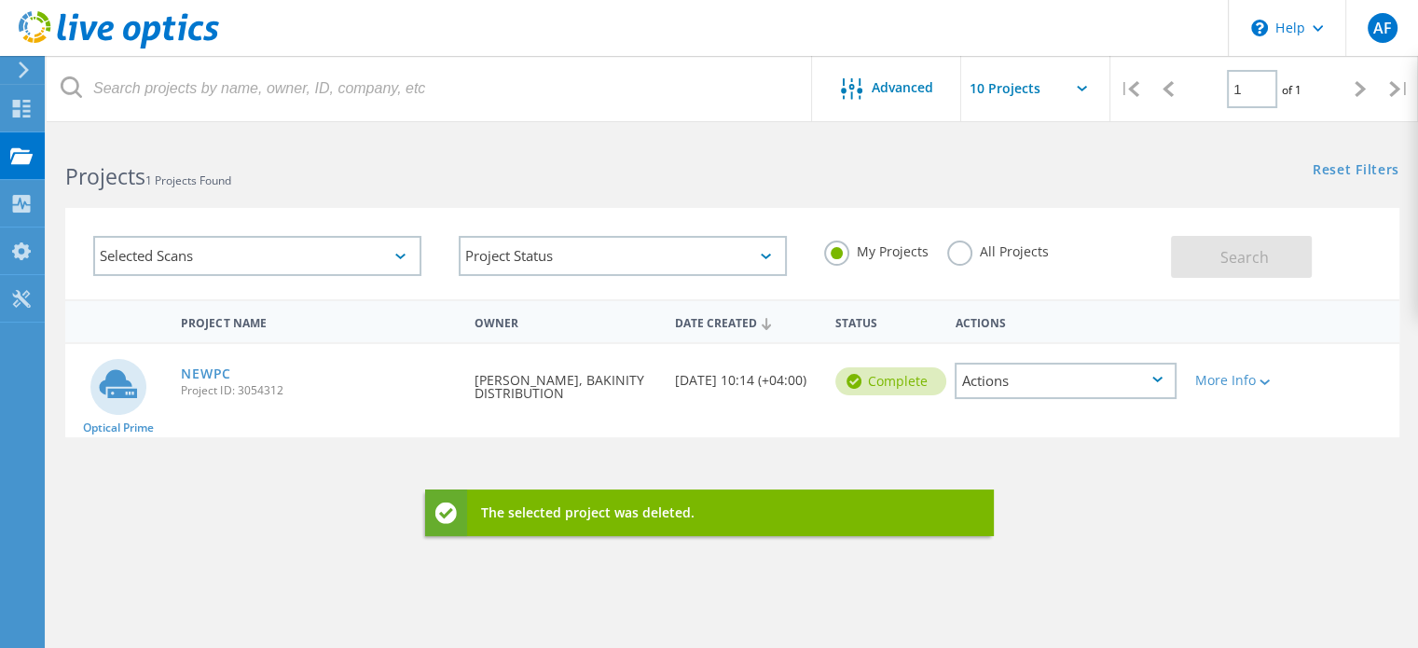
click at [1191, 466] on div "Project Name Owner Date Created Status Actions Optical Prime NEWPC Project ID: …" at bounding box center [732, 541] width 1334 height 485
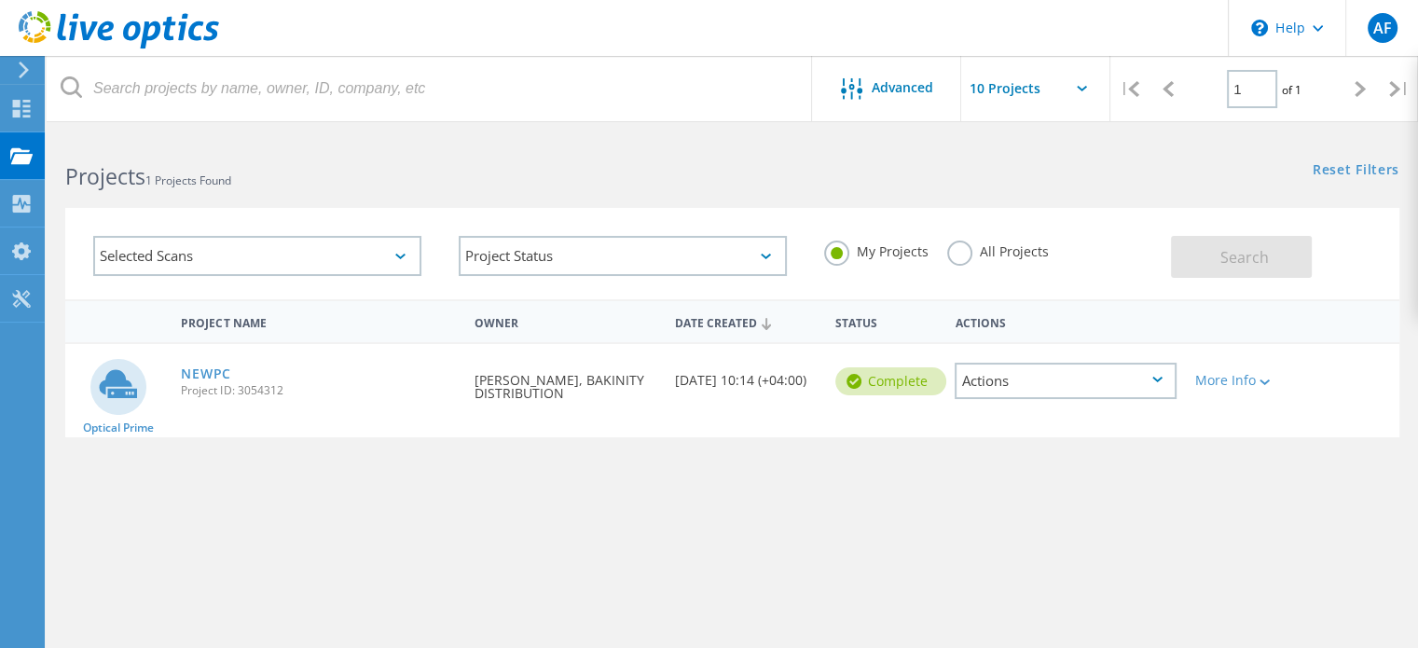
click at [1108, 383] on div "Actions" at bounding box center [1066, 381] width 222 height 36
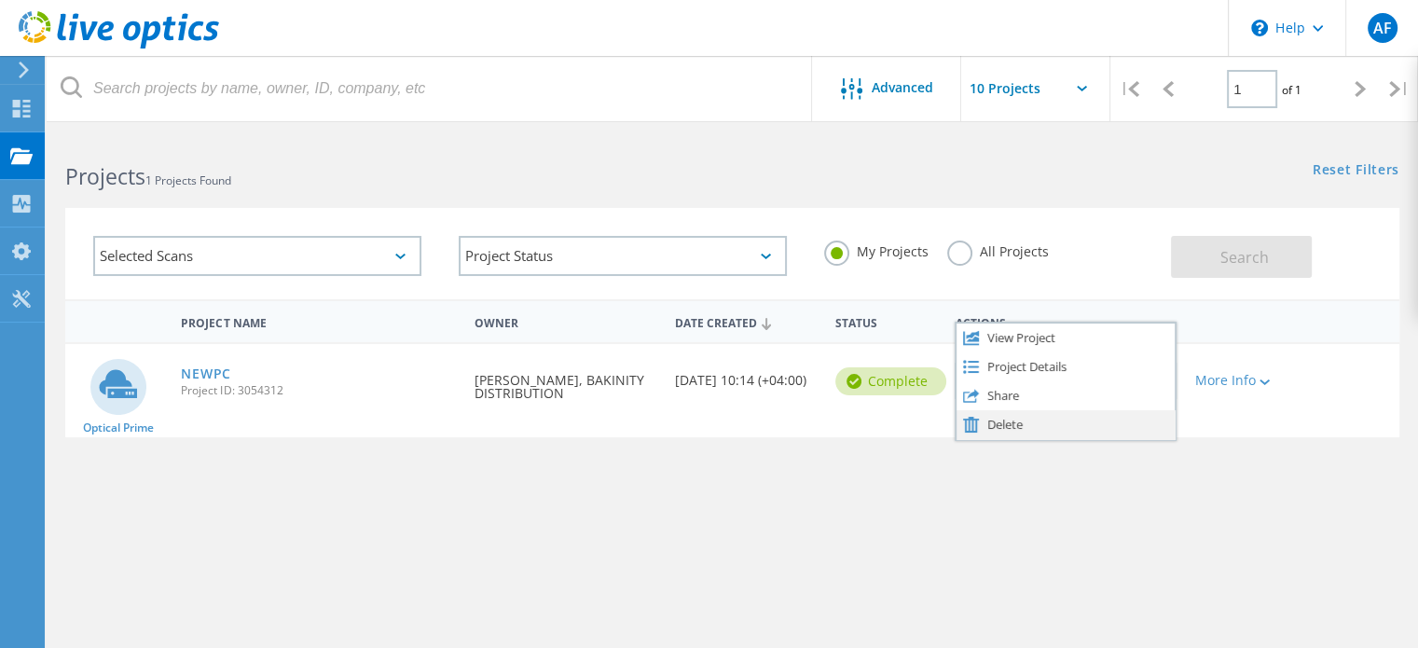
click at [1018, 420] on div "Delete" at bounding box center [1066, 424] width 218 height 29
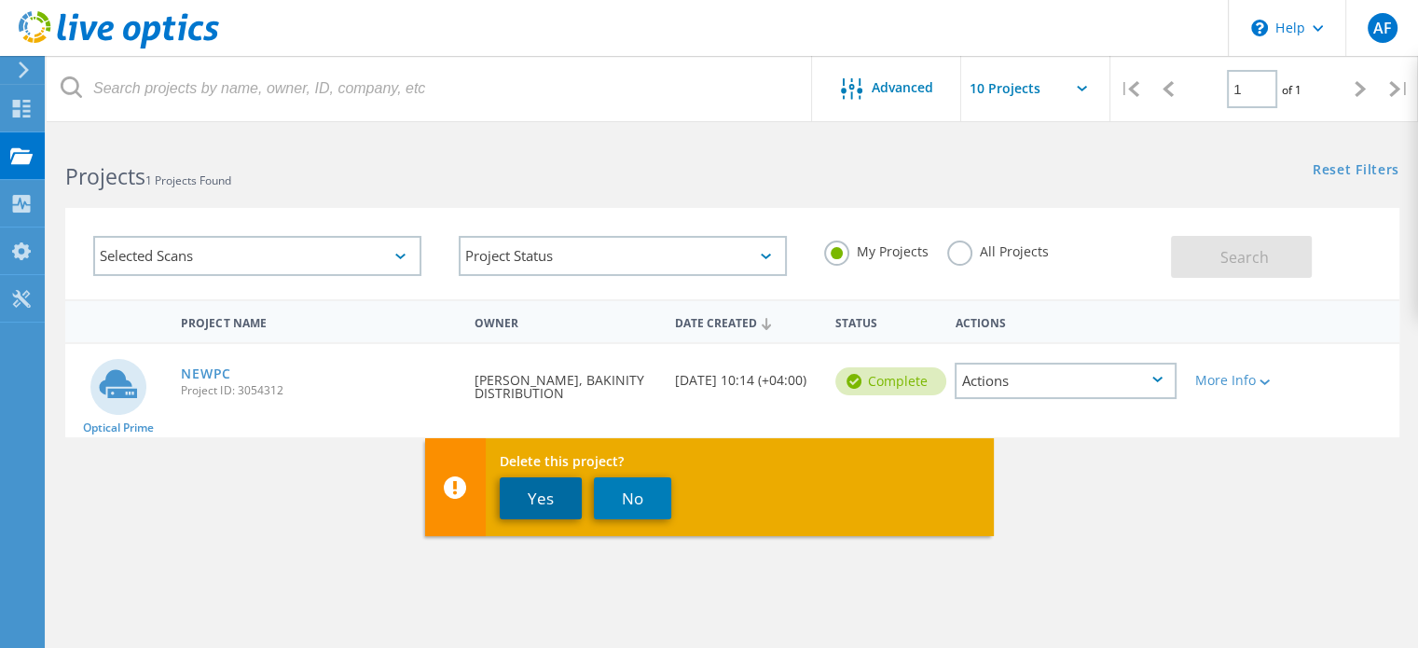
click at [566, 493] on button "Yes" at bounding box center [541, 498] width 82 height 42
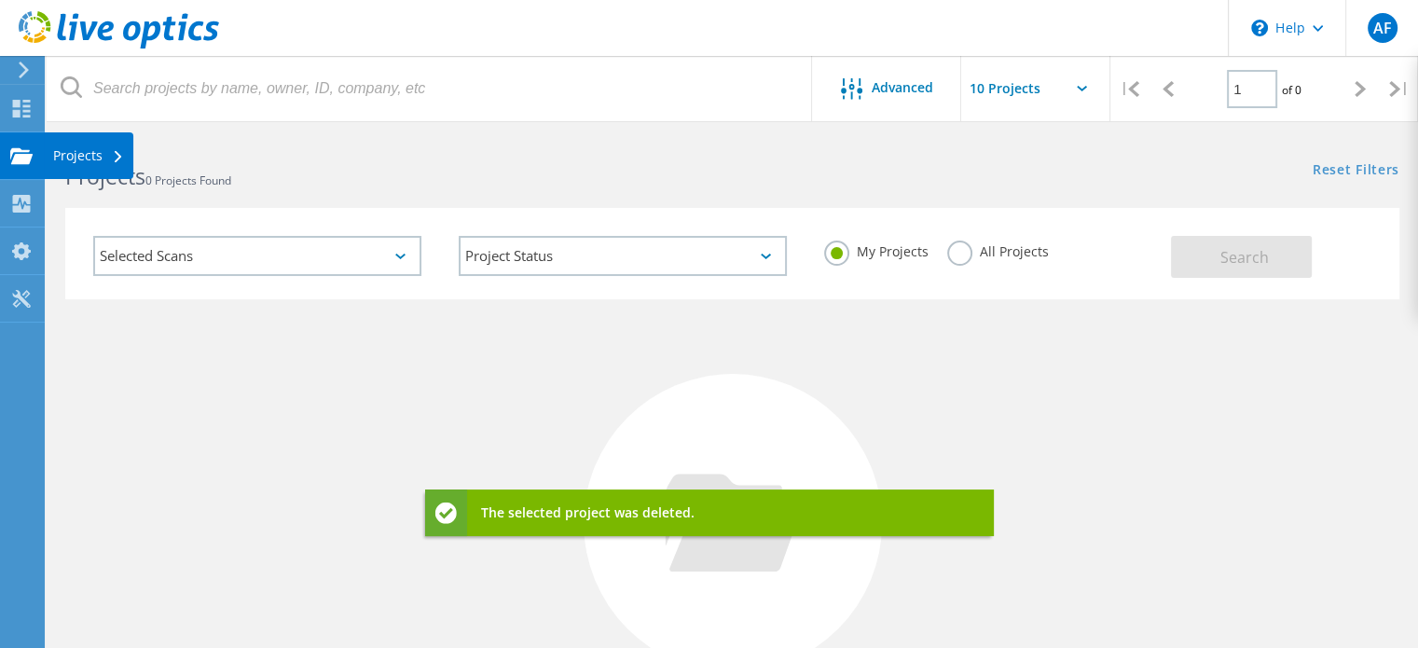
click at [20, 163] on use at bounding box center [21, 155] width 22 height 16
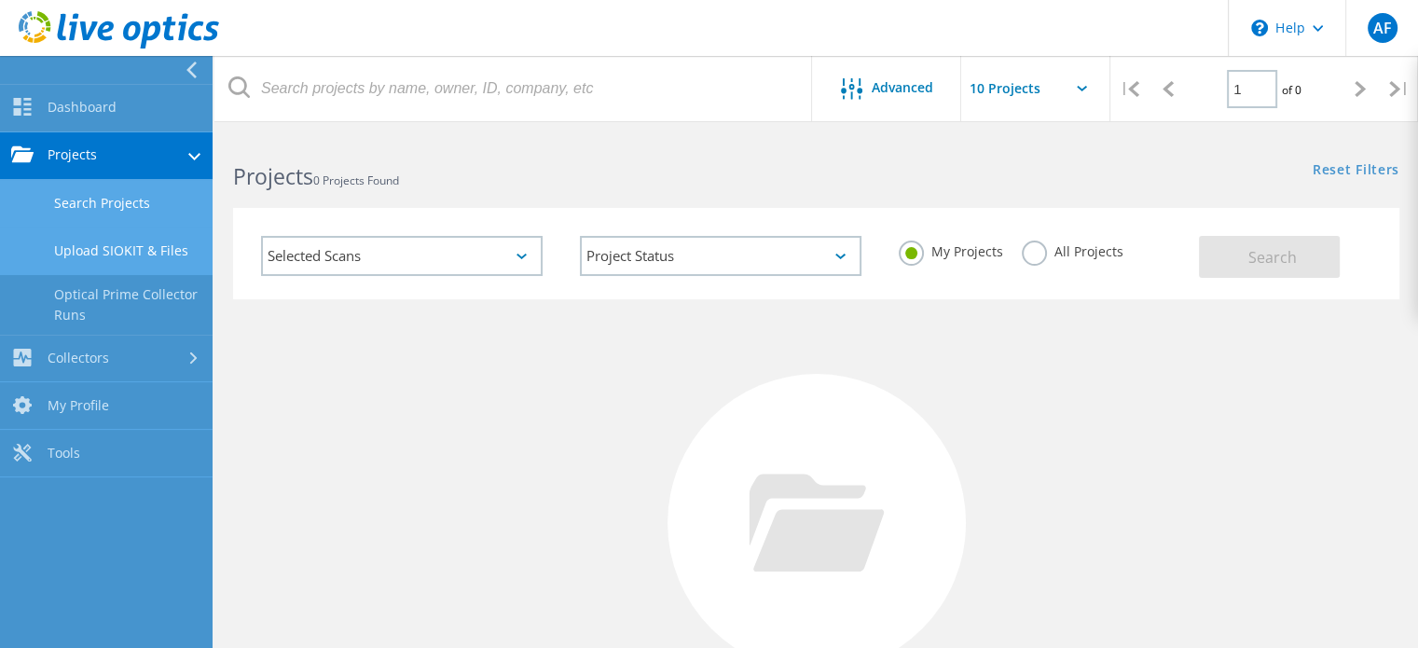
click at [76, 264] on link "Upload SIOKIT & Files" at bounding box center [106, 252] width 213 height 48
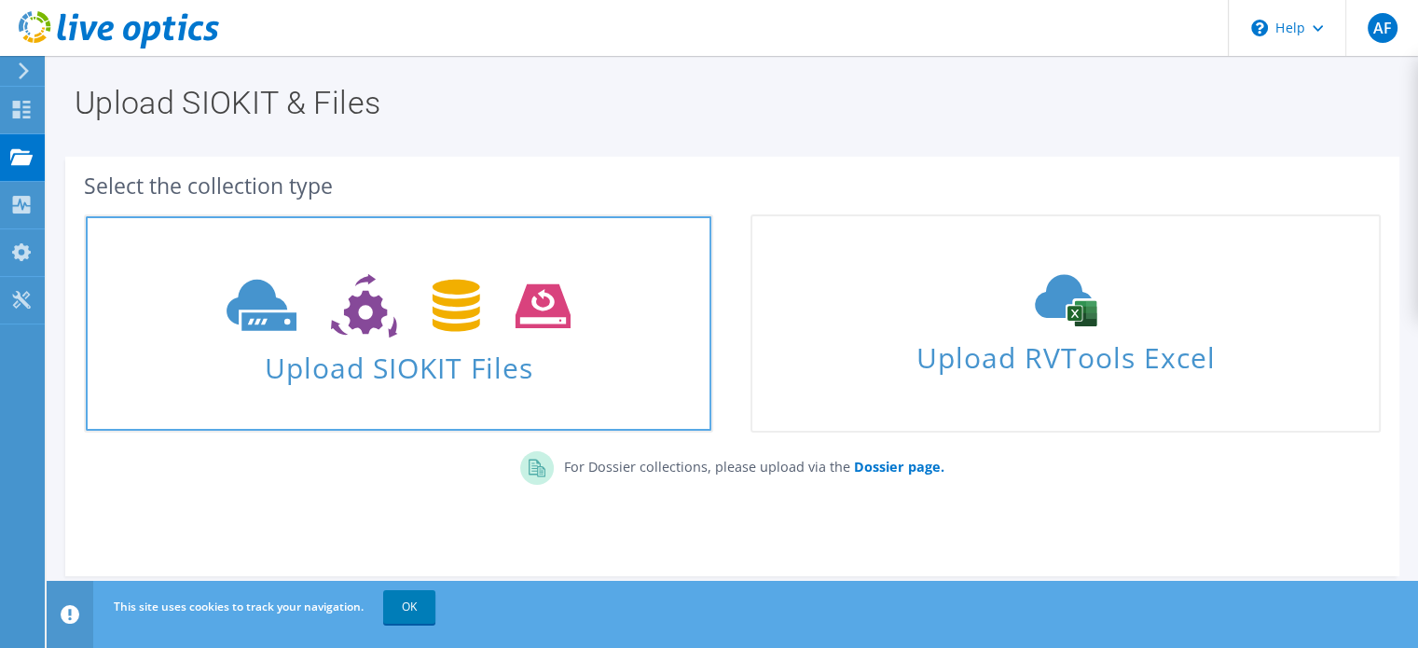
click at [407, 265] on span at bounding box center [399, 304] width 626 height 78
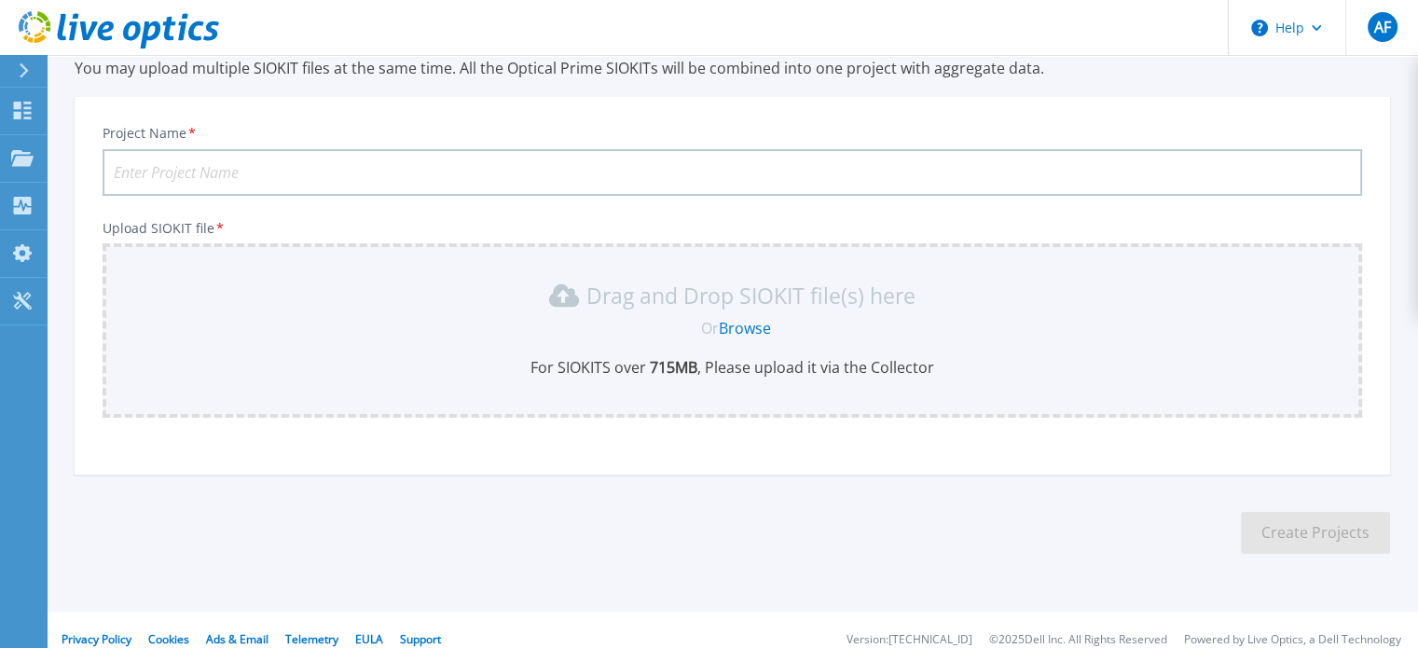
scroll to position [93, 0]
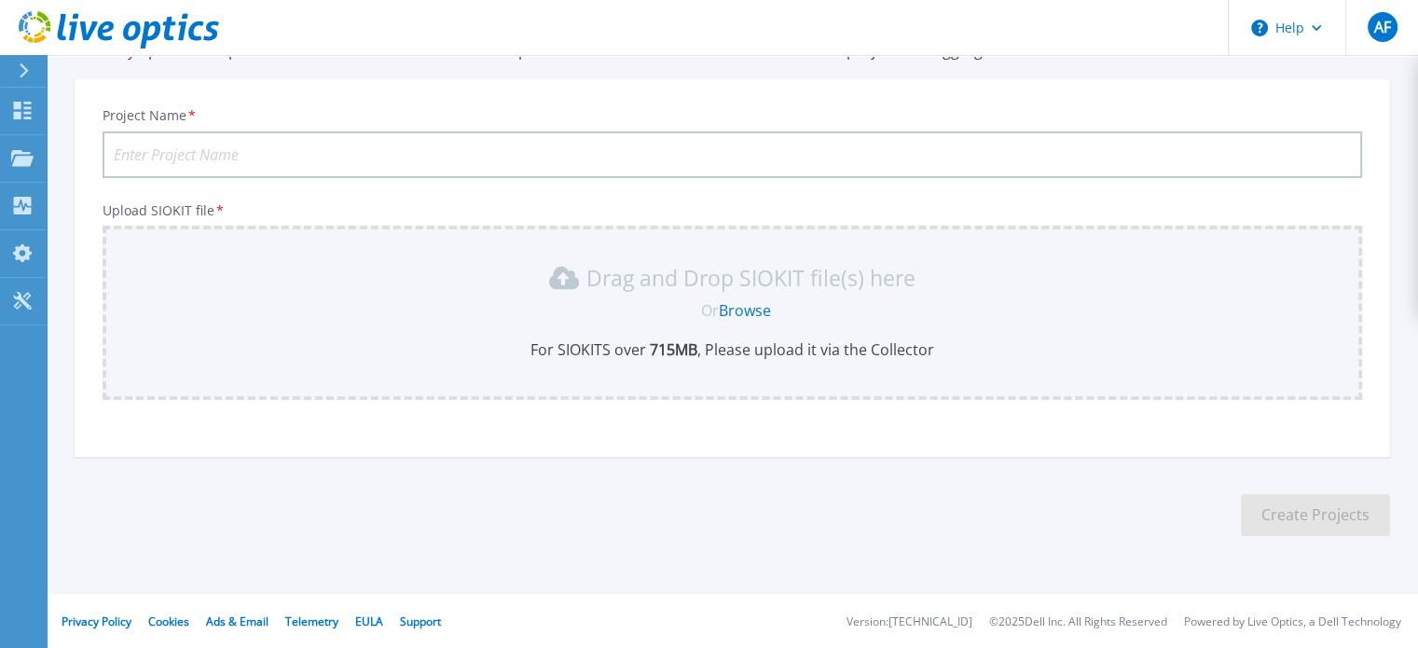
click at [880, 523] on section "Upload SIOKIT You may upload multiple SIOKIT files at the same time. All the Op…" at bounding box center [733, 270] width 1372 height 616
click at [819, 205] on p "Upload SIOKIT file *" at bounding box center [733, 210] width 1260 height 15
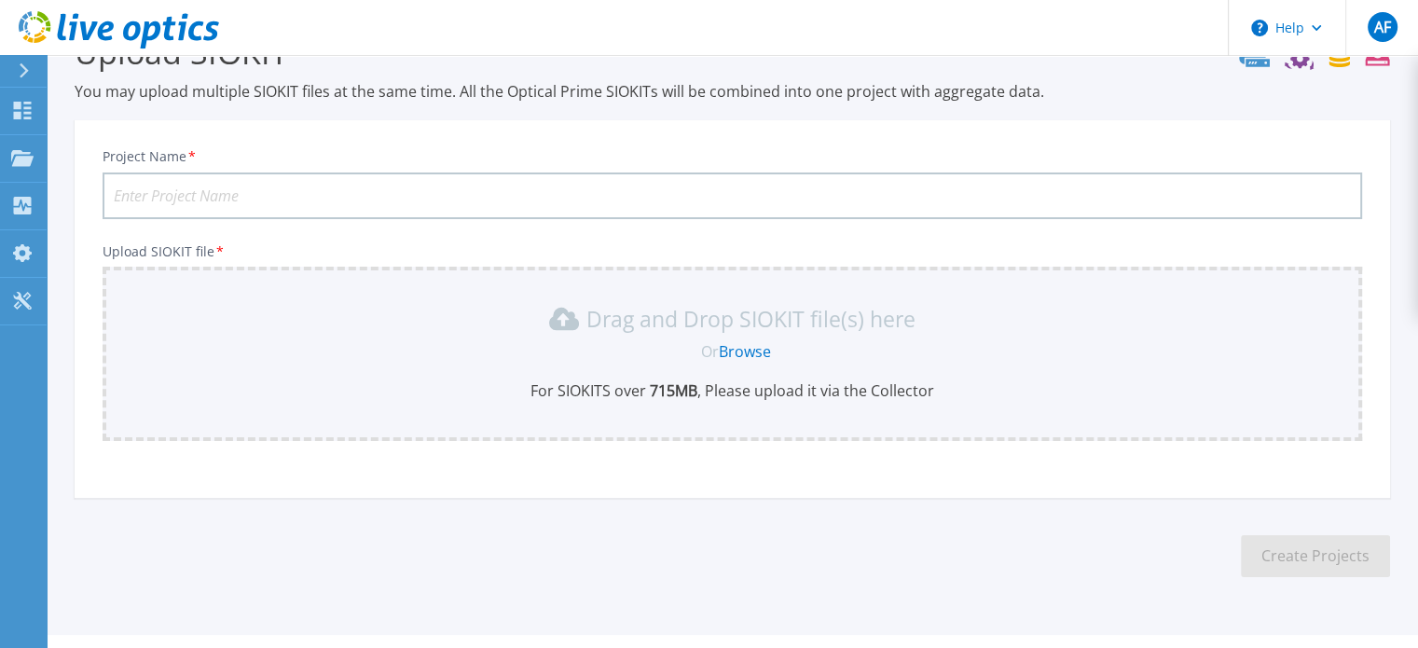
scroll to position [0, 0]
